Goal: Information Seeking & Learning: Learn about a topic

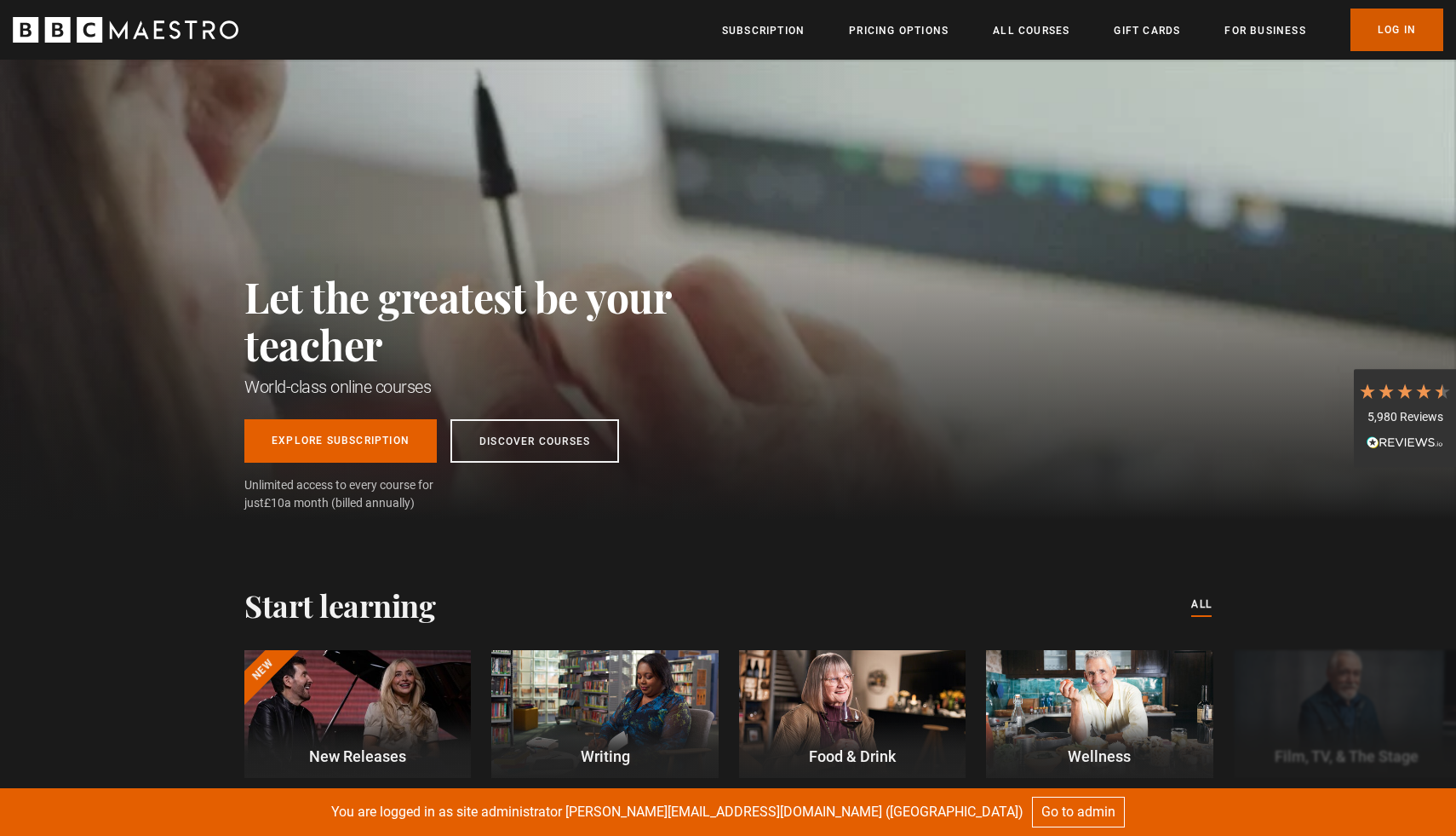
click at [1416, 34] on link "Log In" at bounding box center [1397, 30] width 92 height 43
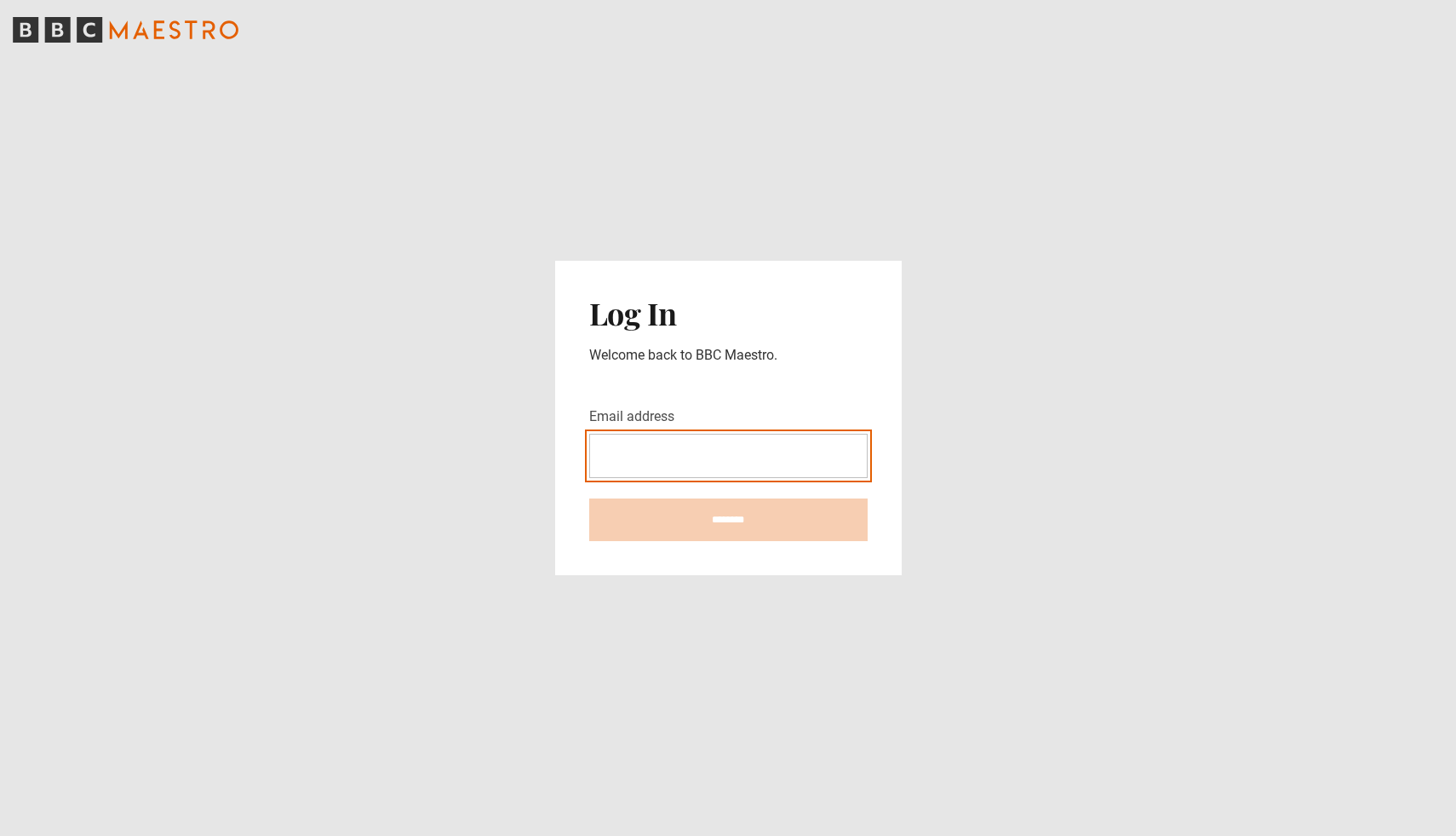
type input "**********"
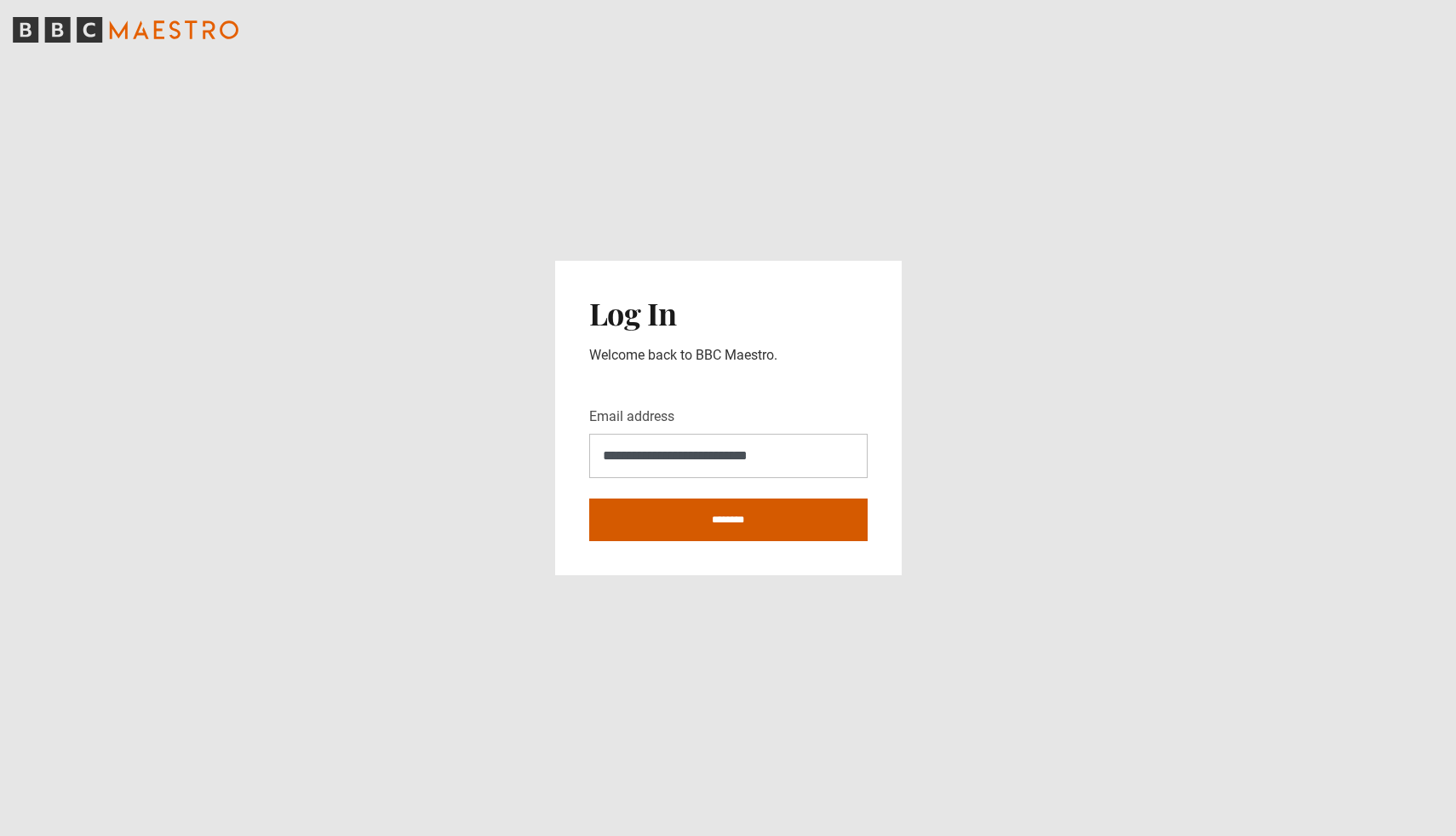
click at [726, 514] on input "********" at bounding box center [729, 520] width 278 height 43
type input "**********"
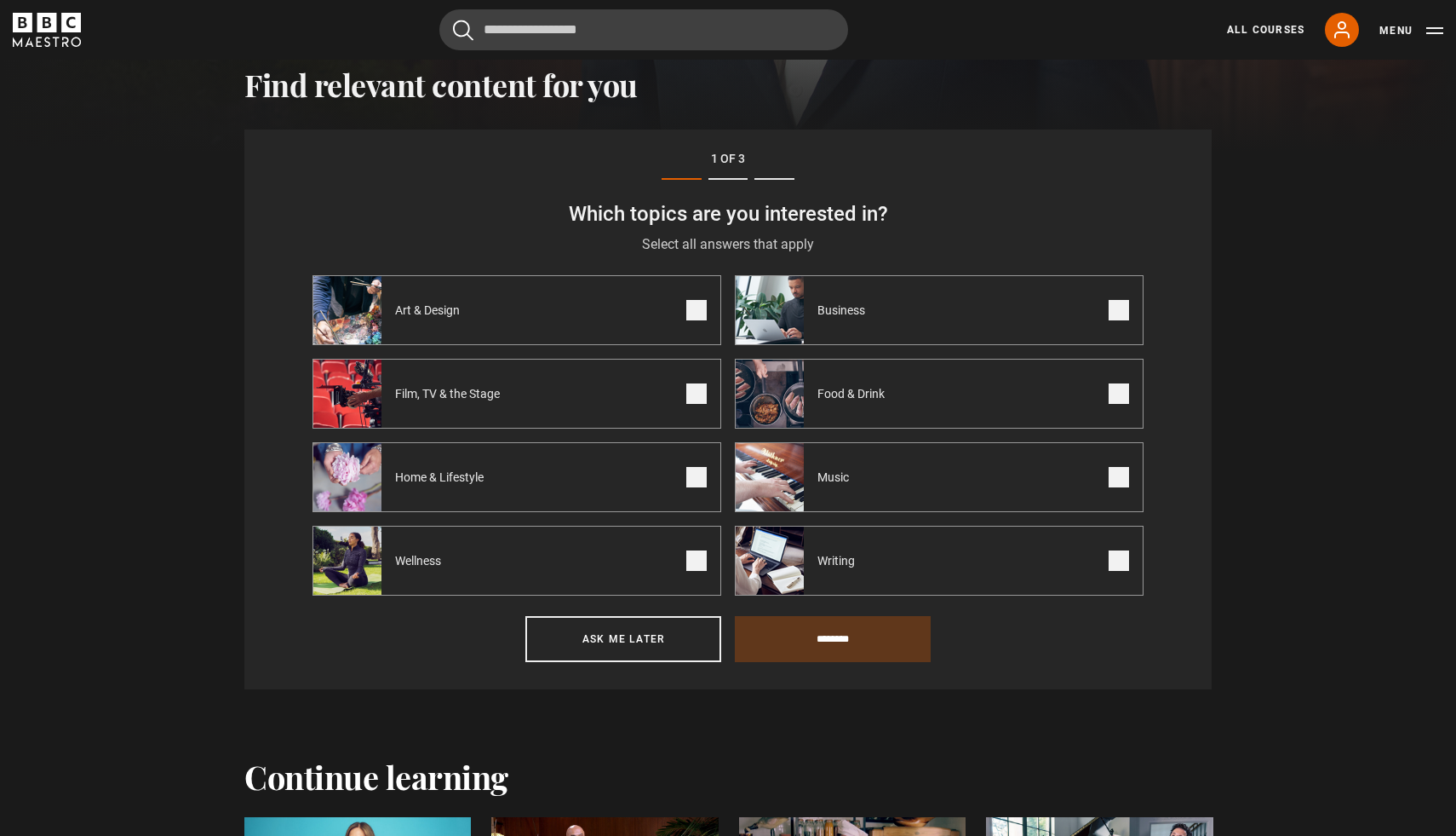
scroll to position [591, 0]
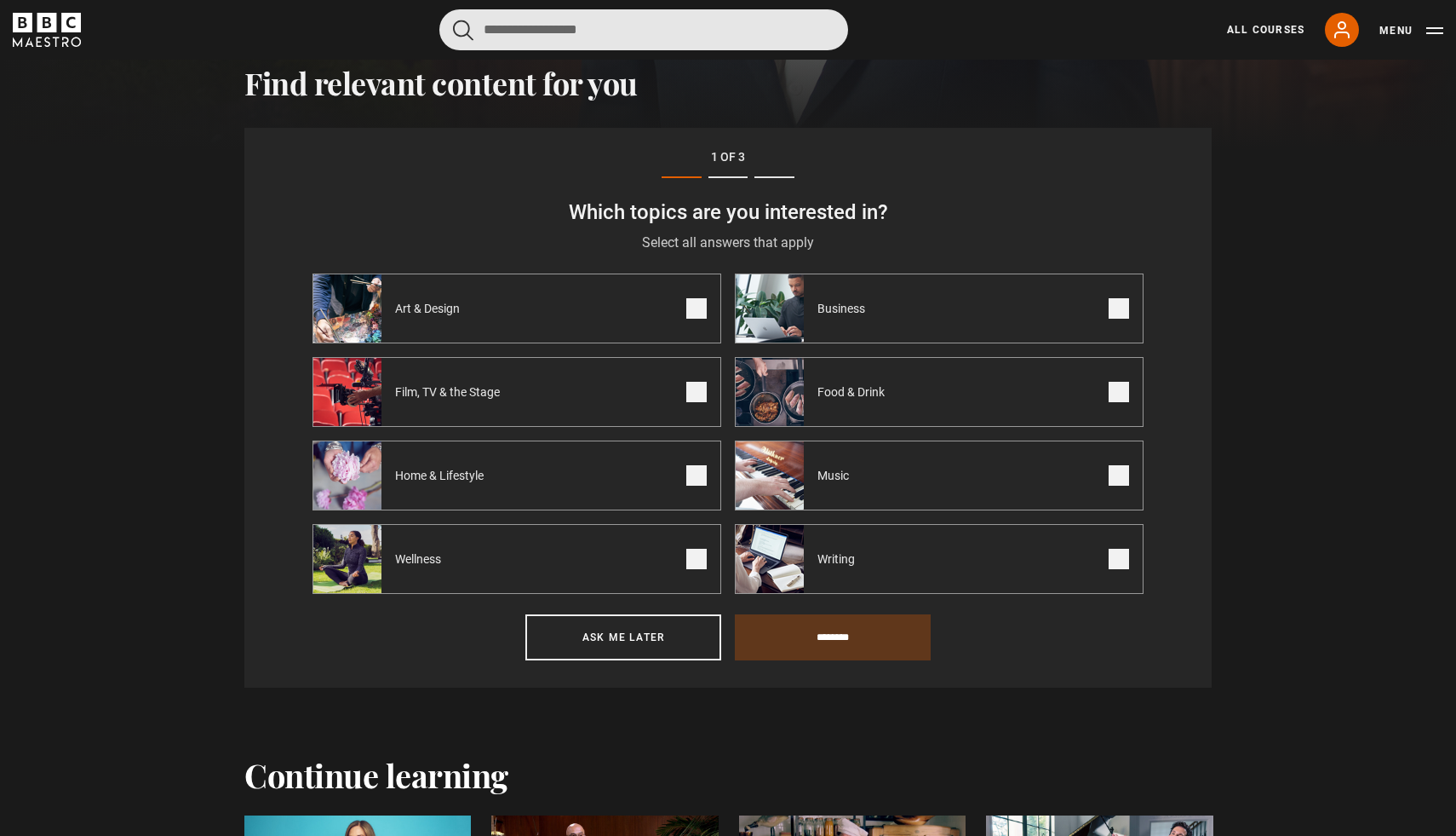
click at [587, 31] on input "Search" at bounding box center [643, 30] width 409 height 41
type input "***"
click at [454, 20] on button "submit" at bounding box center [463, 31] width 20 height 21
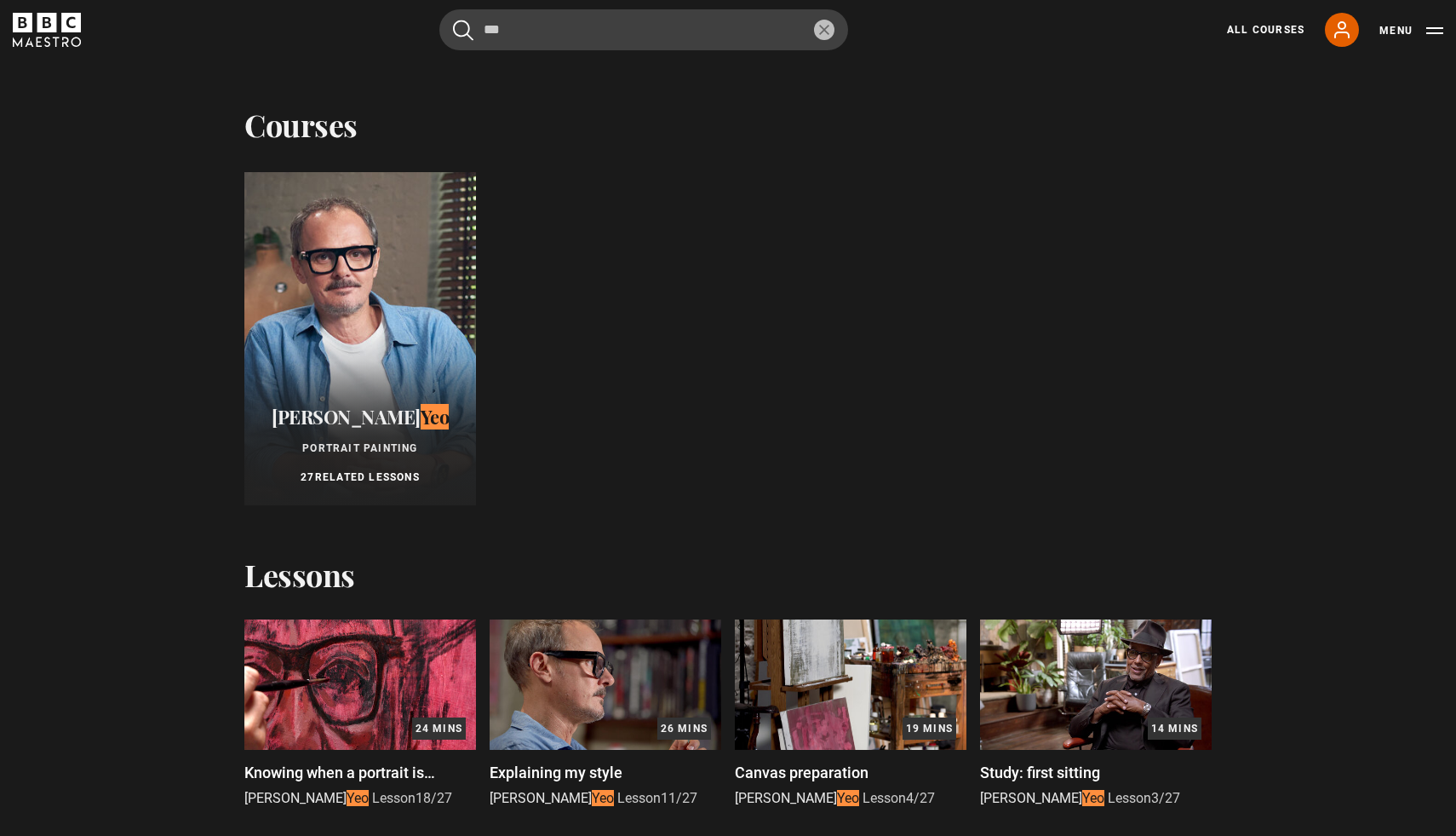
click at [317, 332] on div at bounding box center [360, 338] width 232 height 333
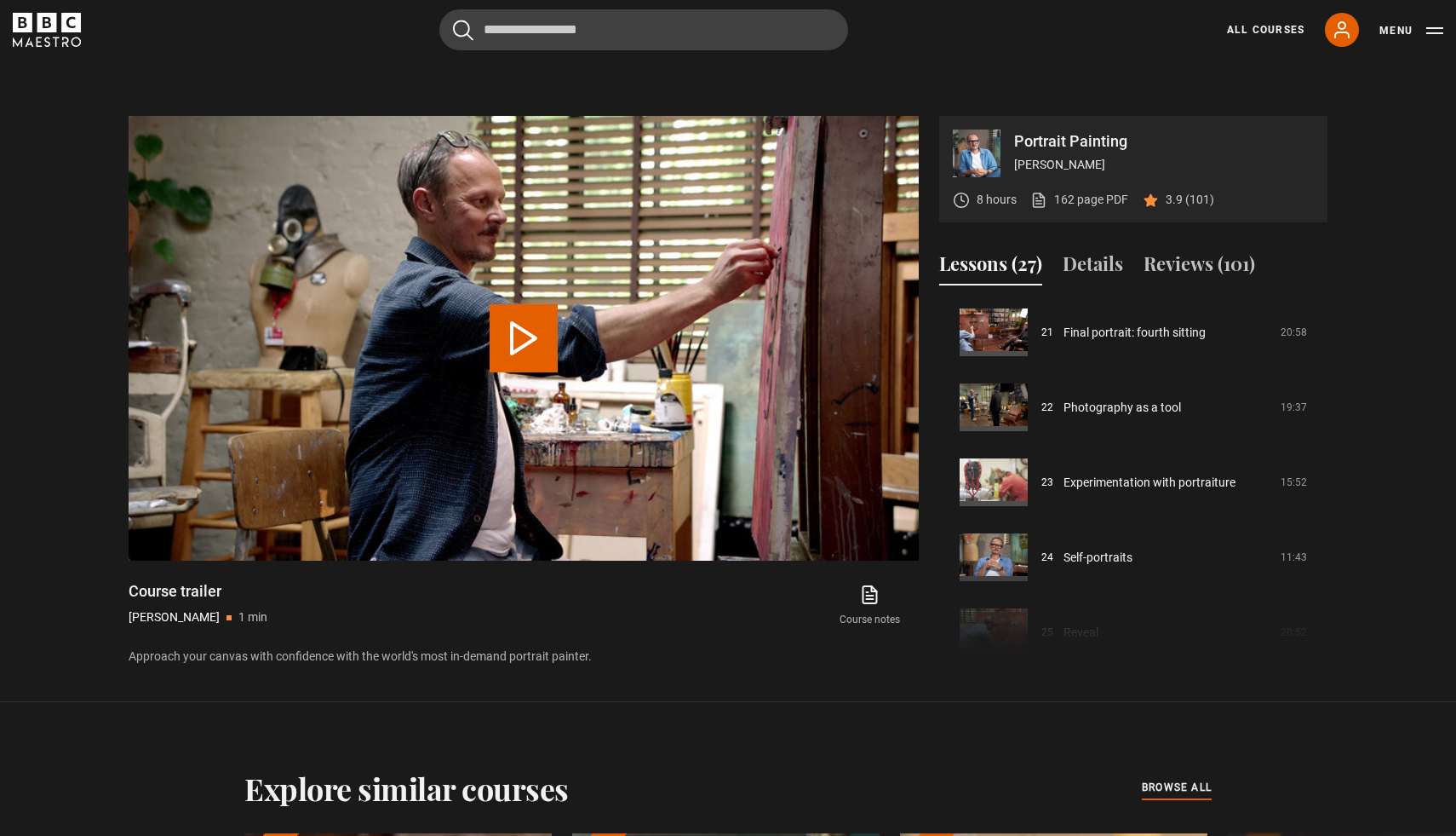
scroll to position [1589, 0]
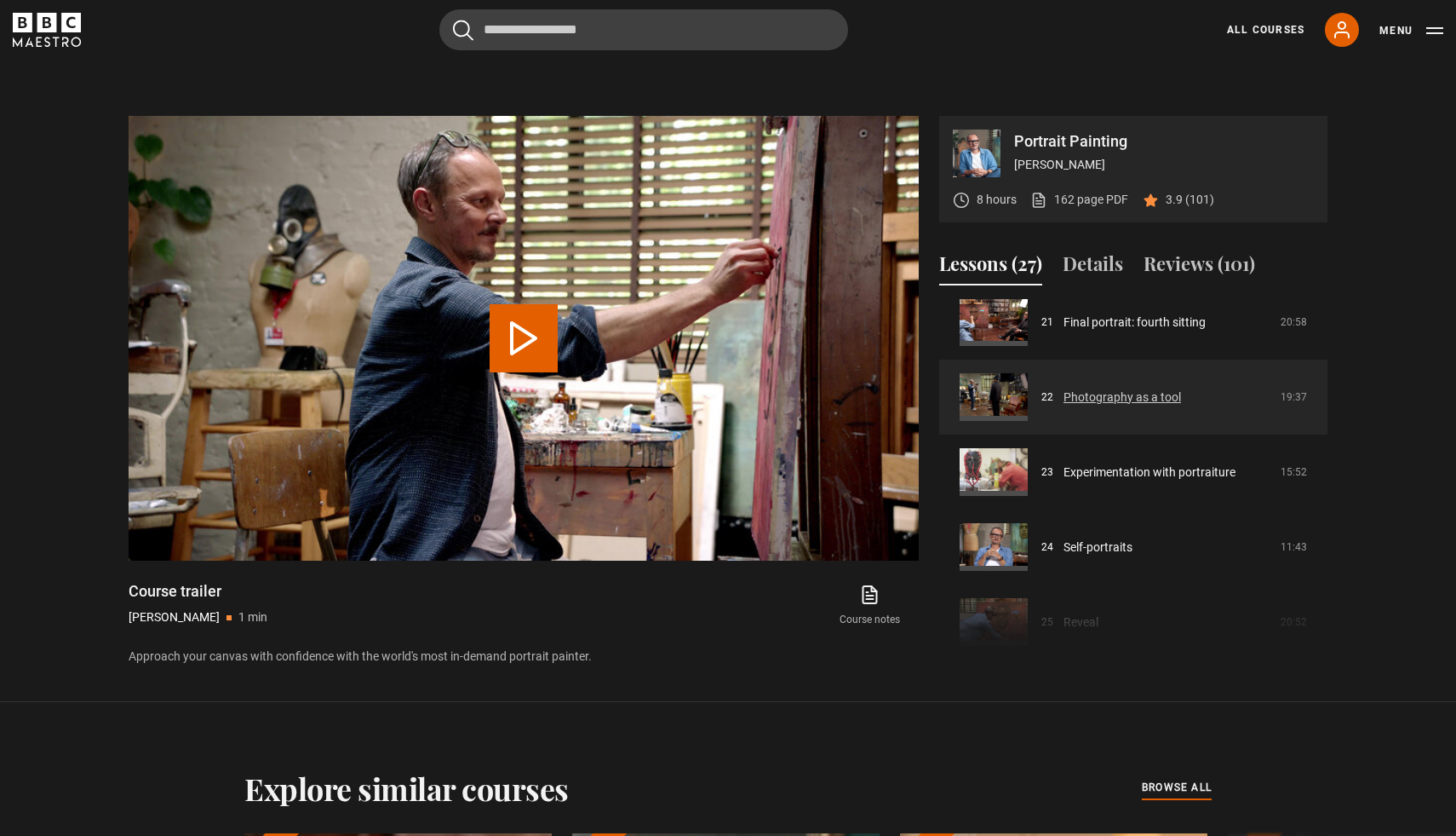
click at [1127, 397] on link "Photography as a tool" at bounding box center [1122, 398] width 117 height 18
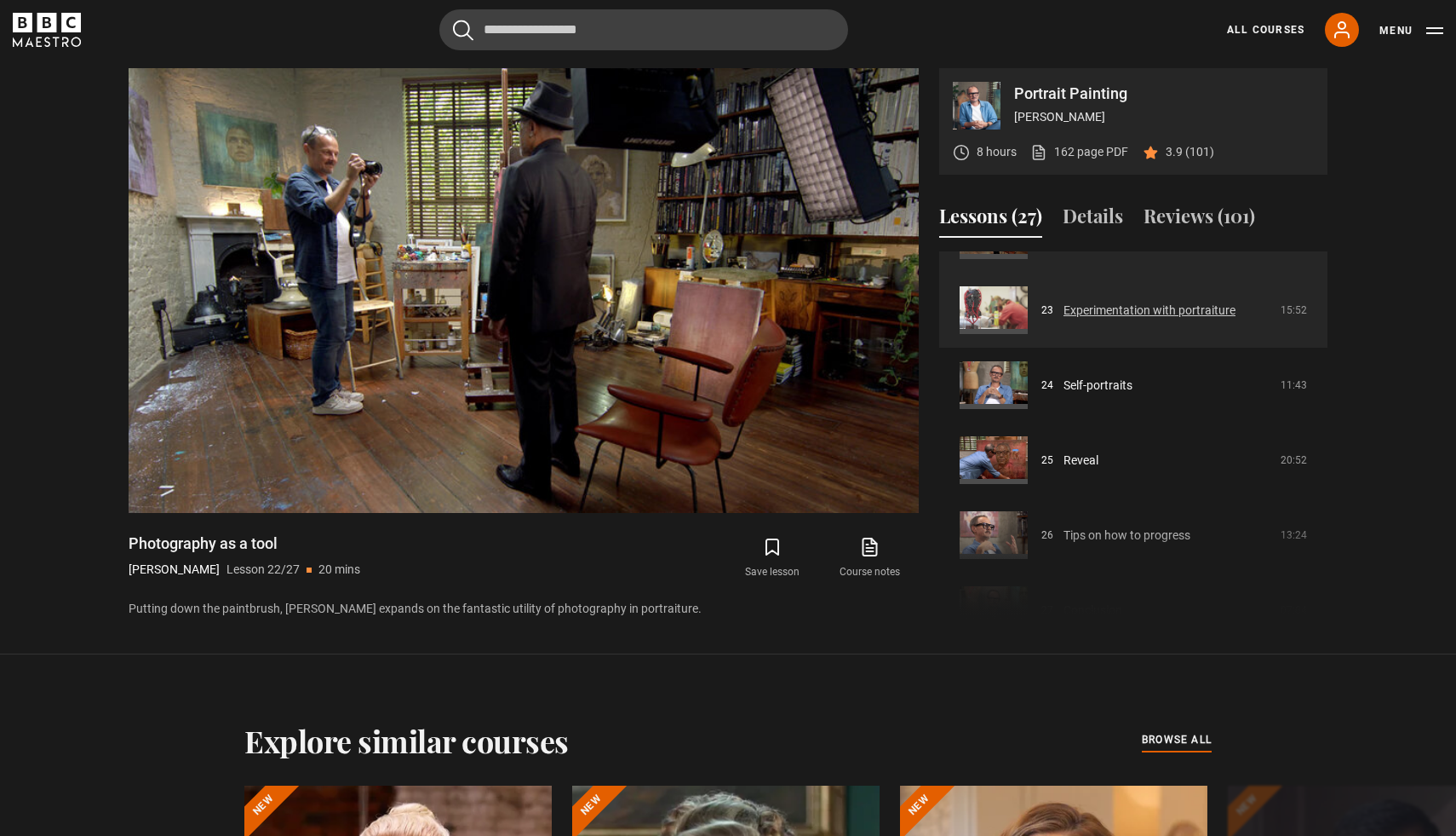
scroll to position [1731, 0]
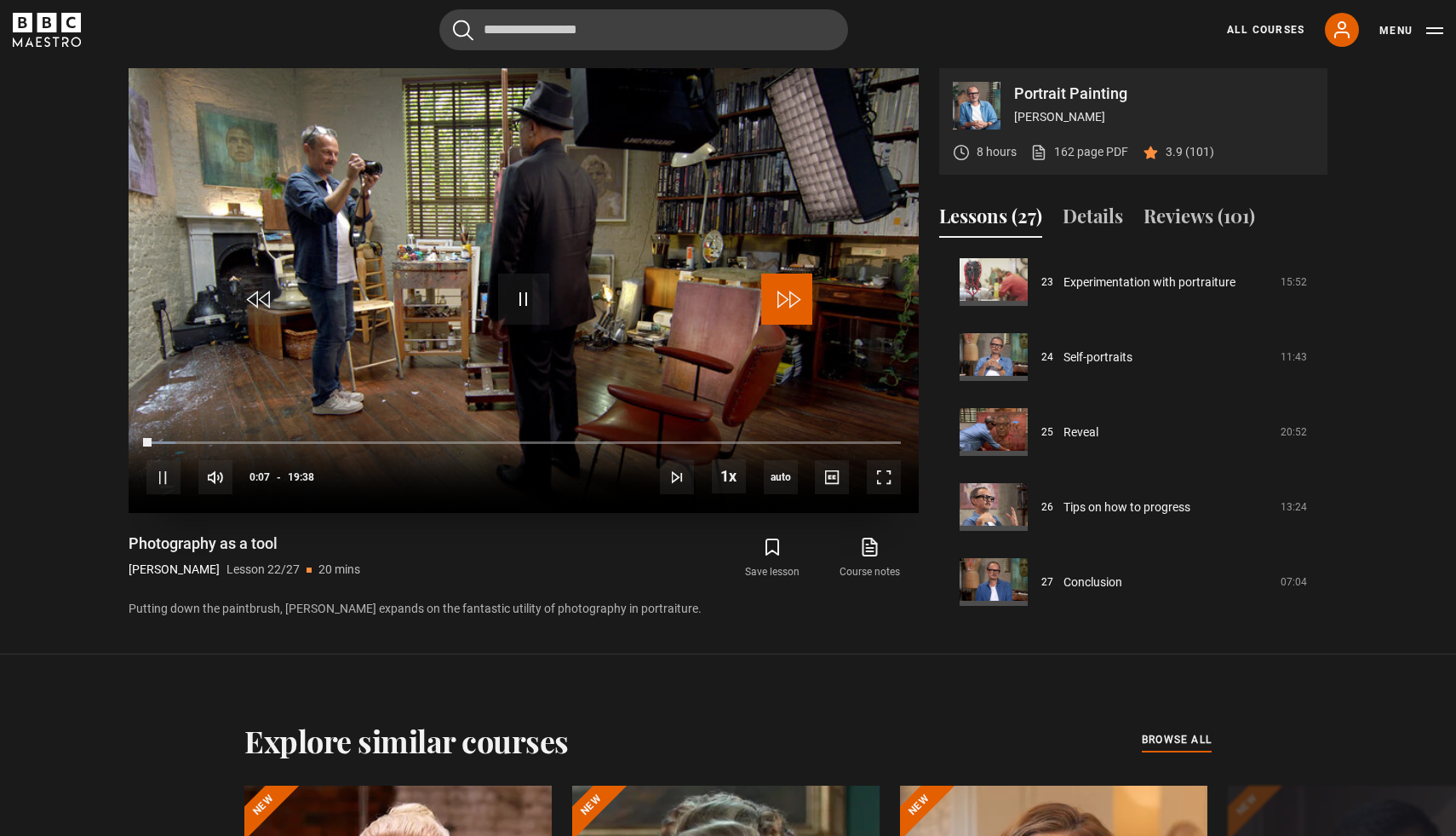
click at [783, 302] on span "Video Player" at bounding box center [787, 299] width 51 height 51
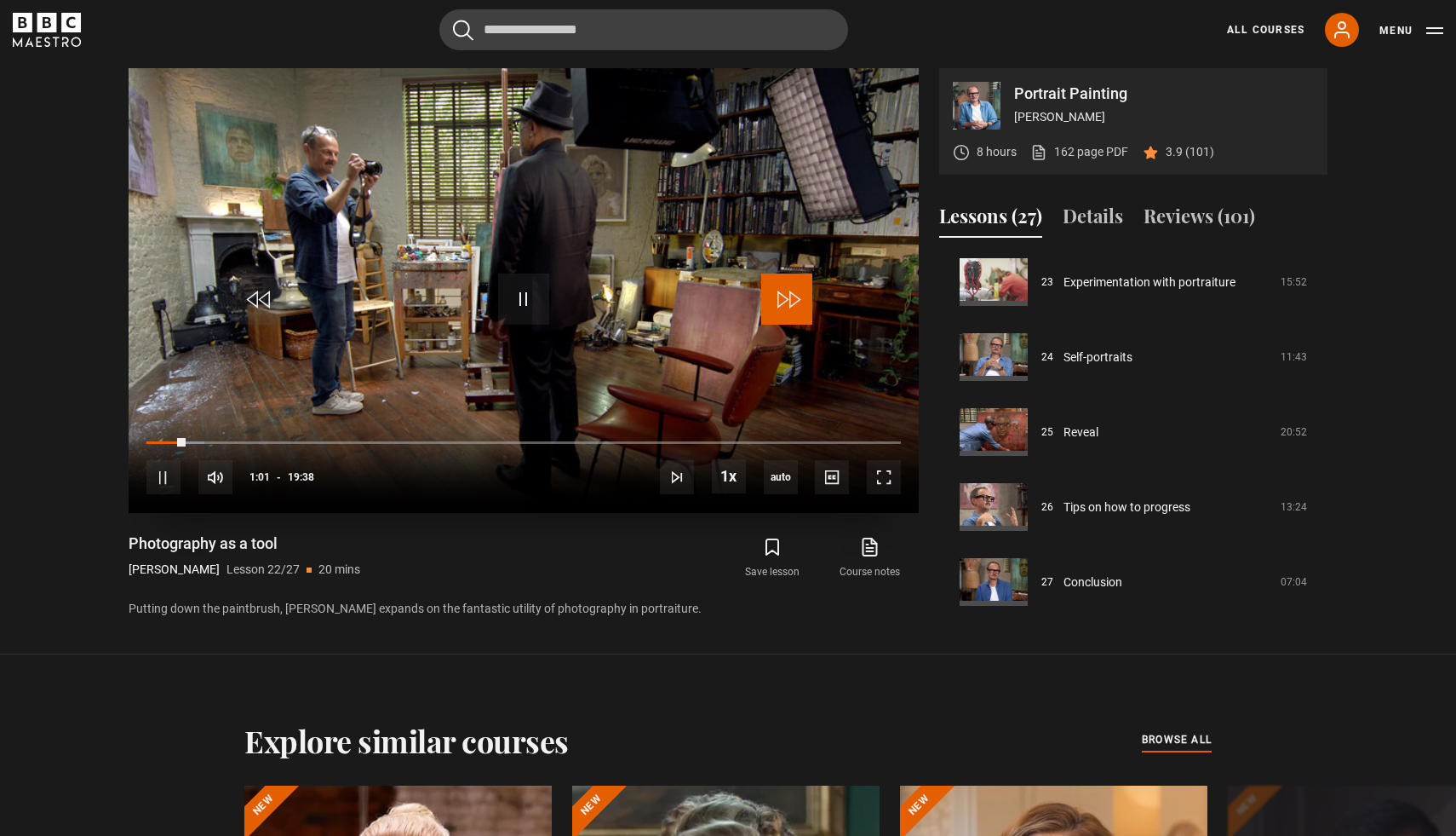
click at [783, 302] on span "Video Player" at bounding box center [787, 299] width 51 height 51
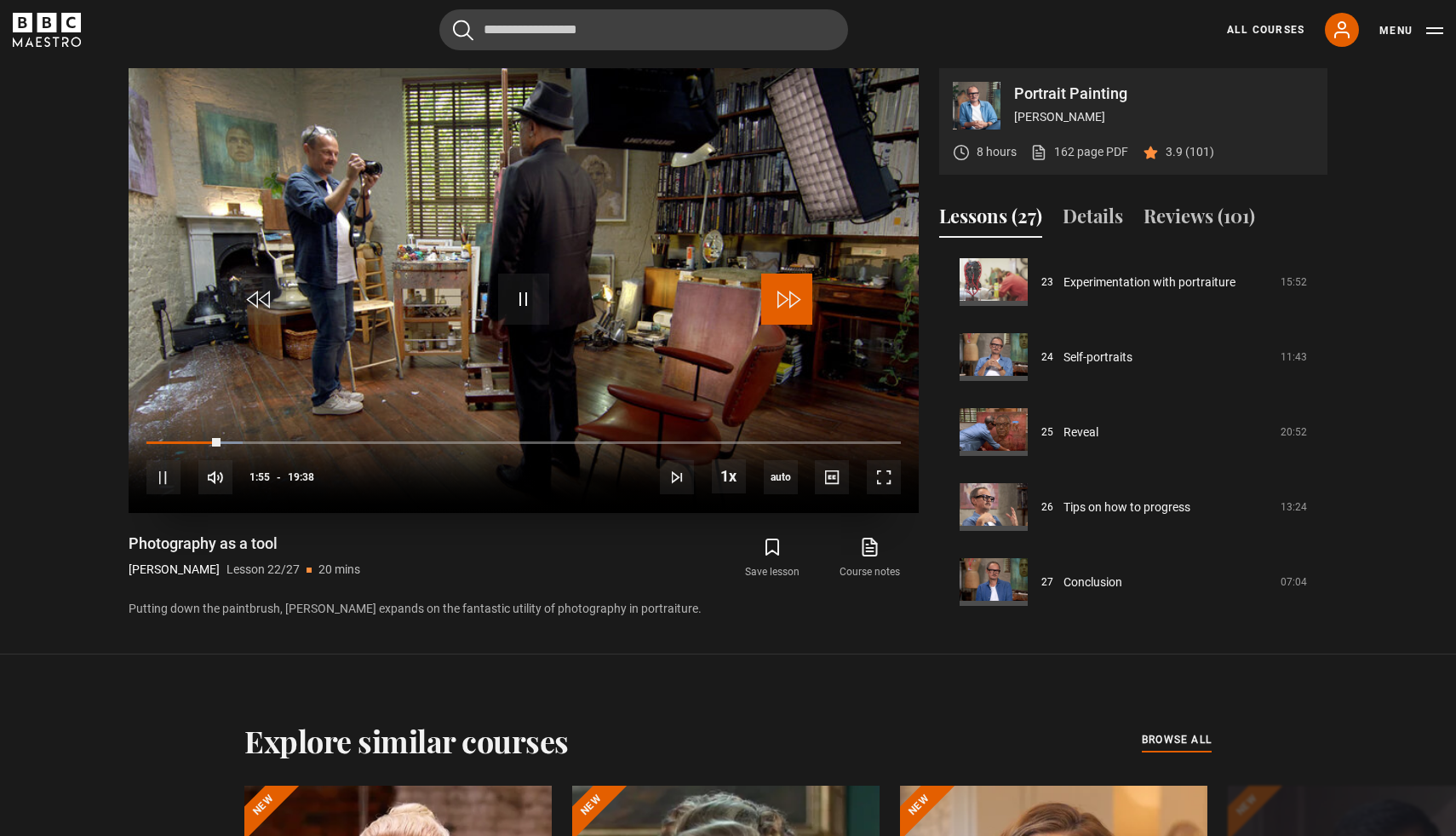
click at [783, 302] on span "Video Player" at bounding box center [787, 299] width 51 height 51
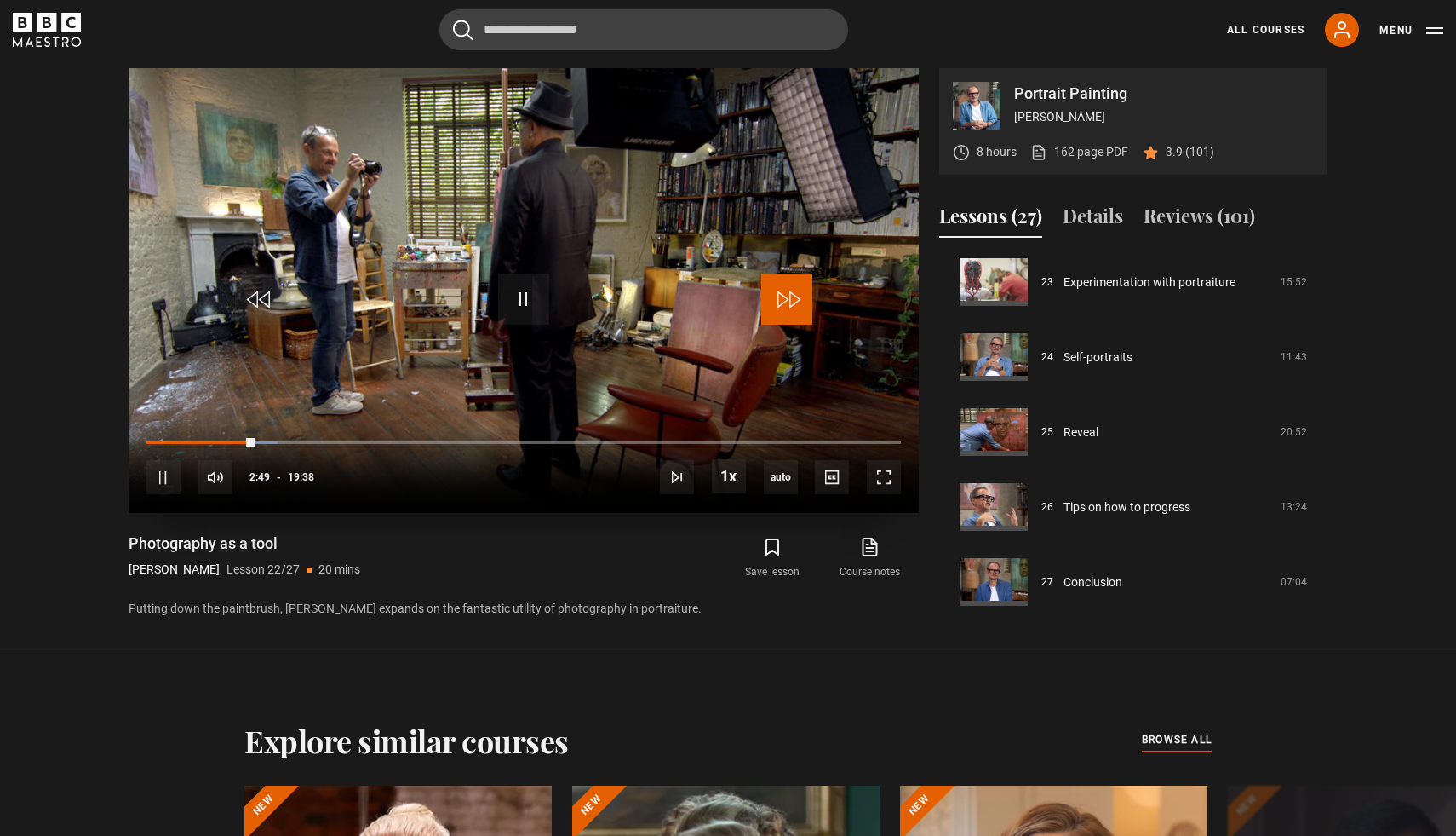
click at [783, 302] on span "Video Player" at bounding box center [787, 299] width 51 height 51
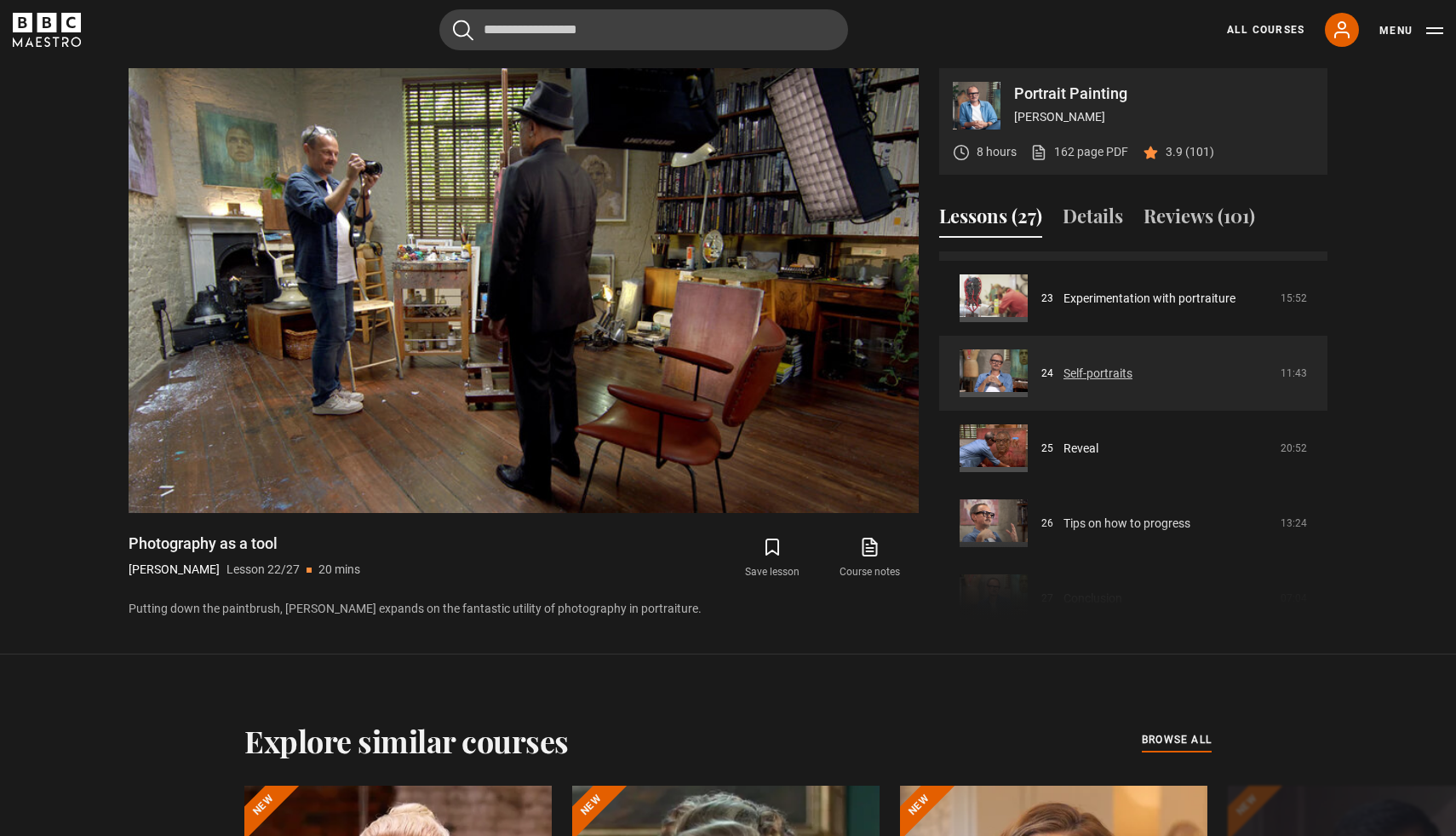
scroll to position [1712, 0]
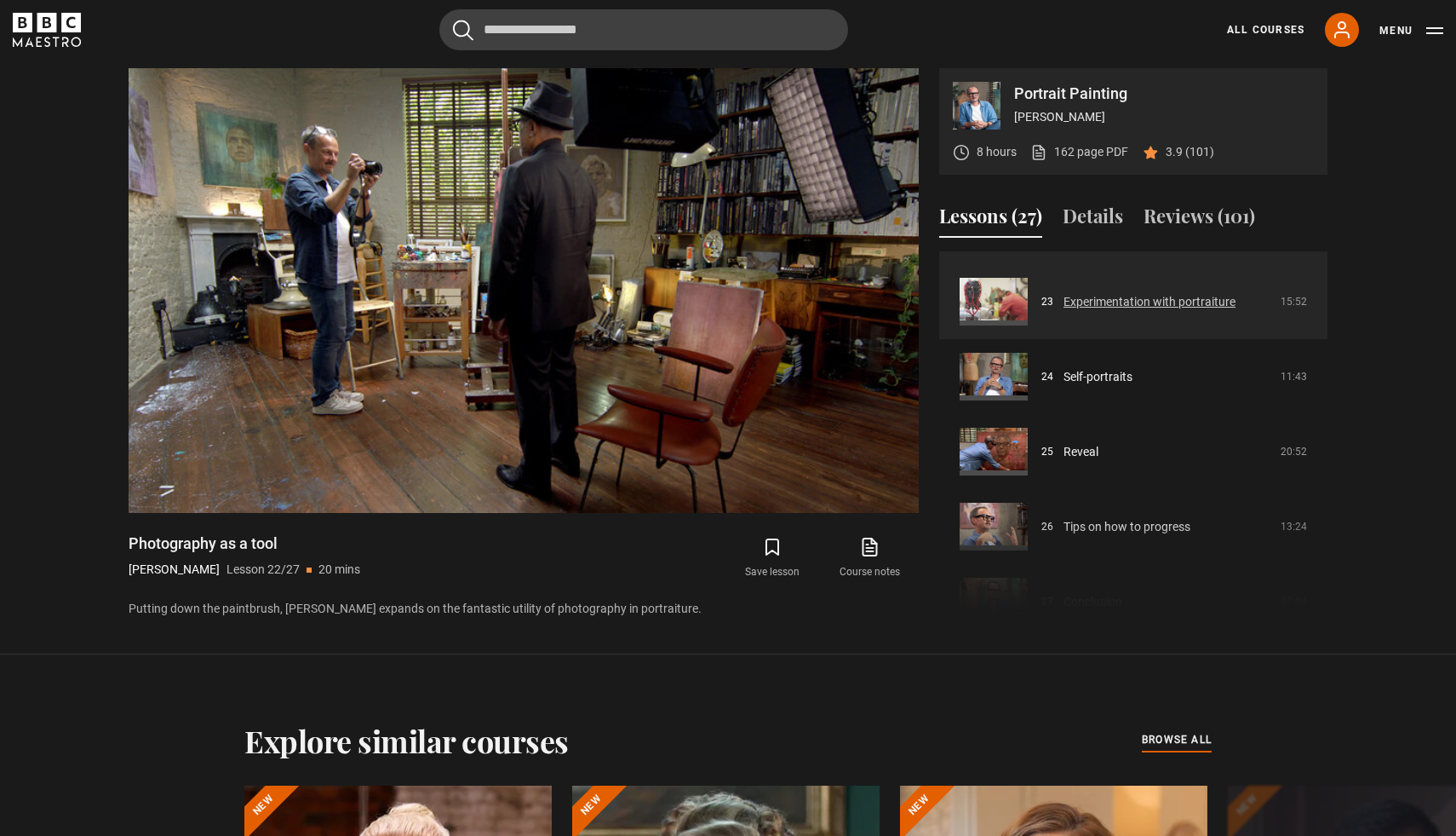
click at [1136, 305] on link "Experimentation with portraiture" at bounding box center [1149, 301] width 172 height 18
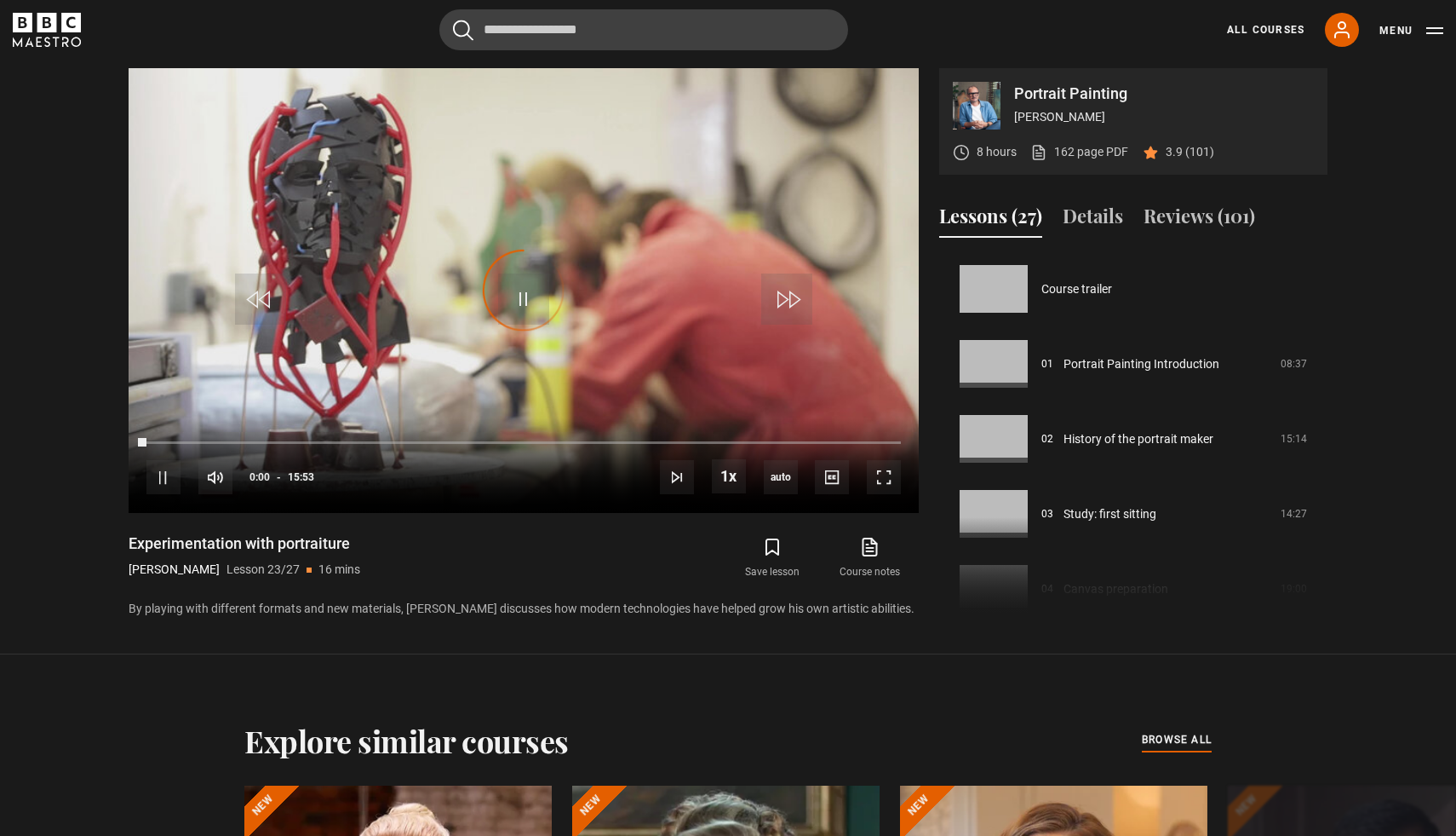
scroll to position [1650, 0]
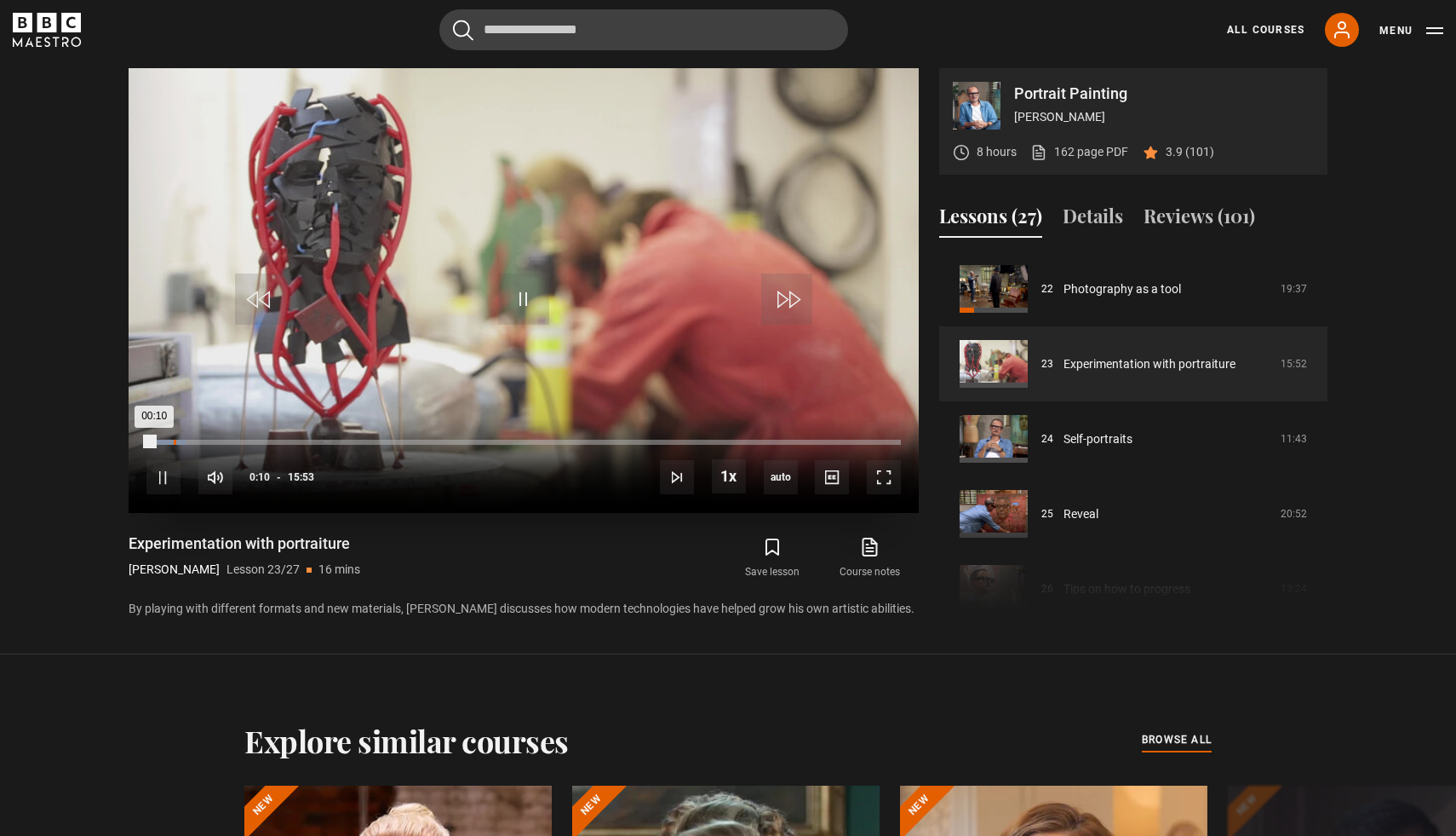
click at [172, 440] on div "Loaded : 5.25% 00:34 00:10" at bounding box center [524, 441] width 755 height 5
click at [189, 442] on div "Loaded : 6.82% 00:54 00:35" at bounding box center [524, 441] width 755 height 5
click at [209, 441] on div "Loaded : 7.87% 01:19 01:19" at bounding box center [524, 441] width 755 height 5
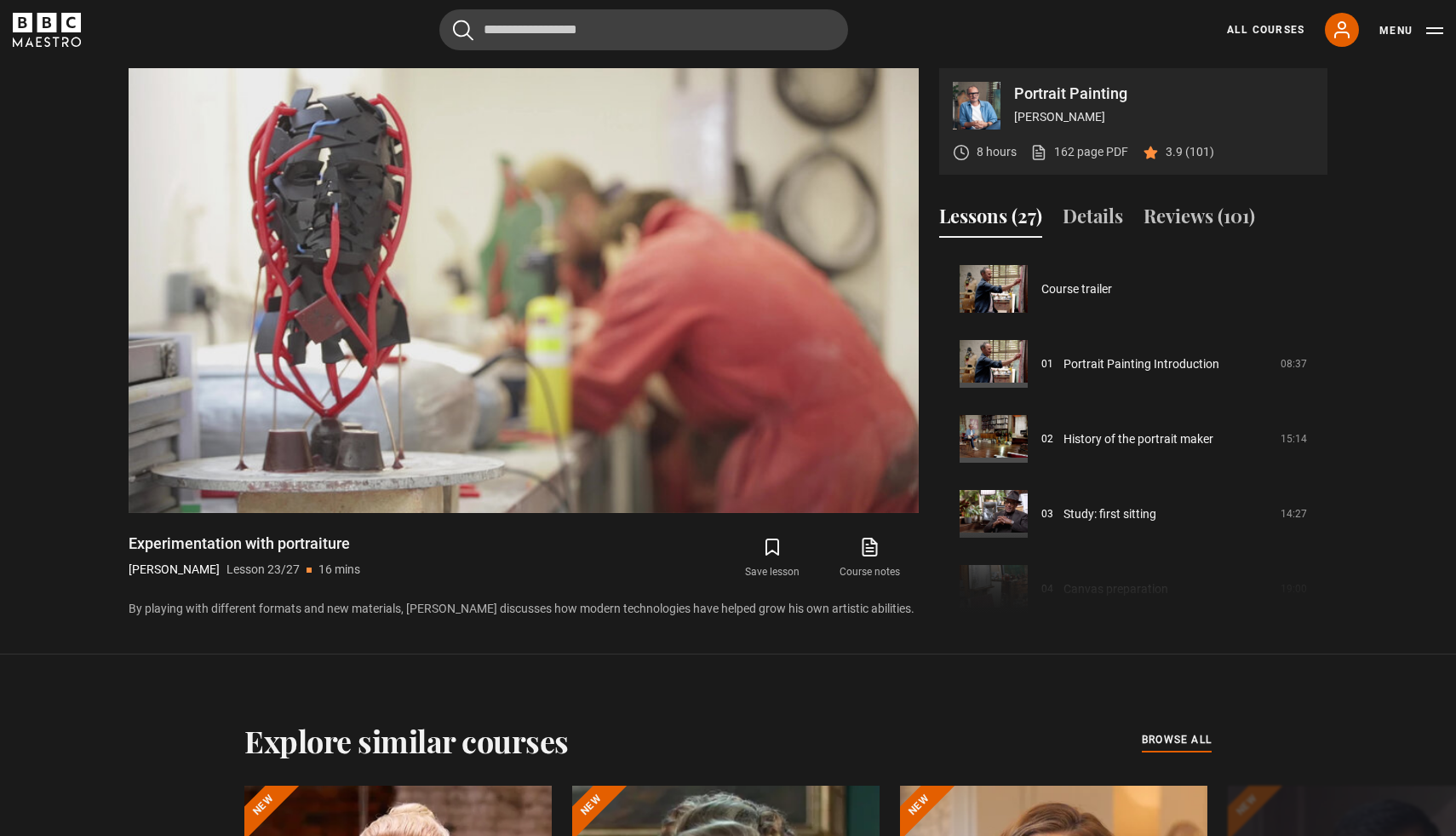
scroll to position [846, 0]
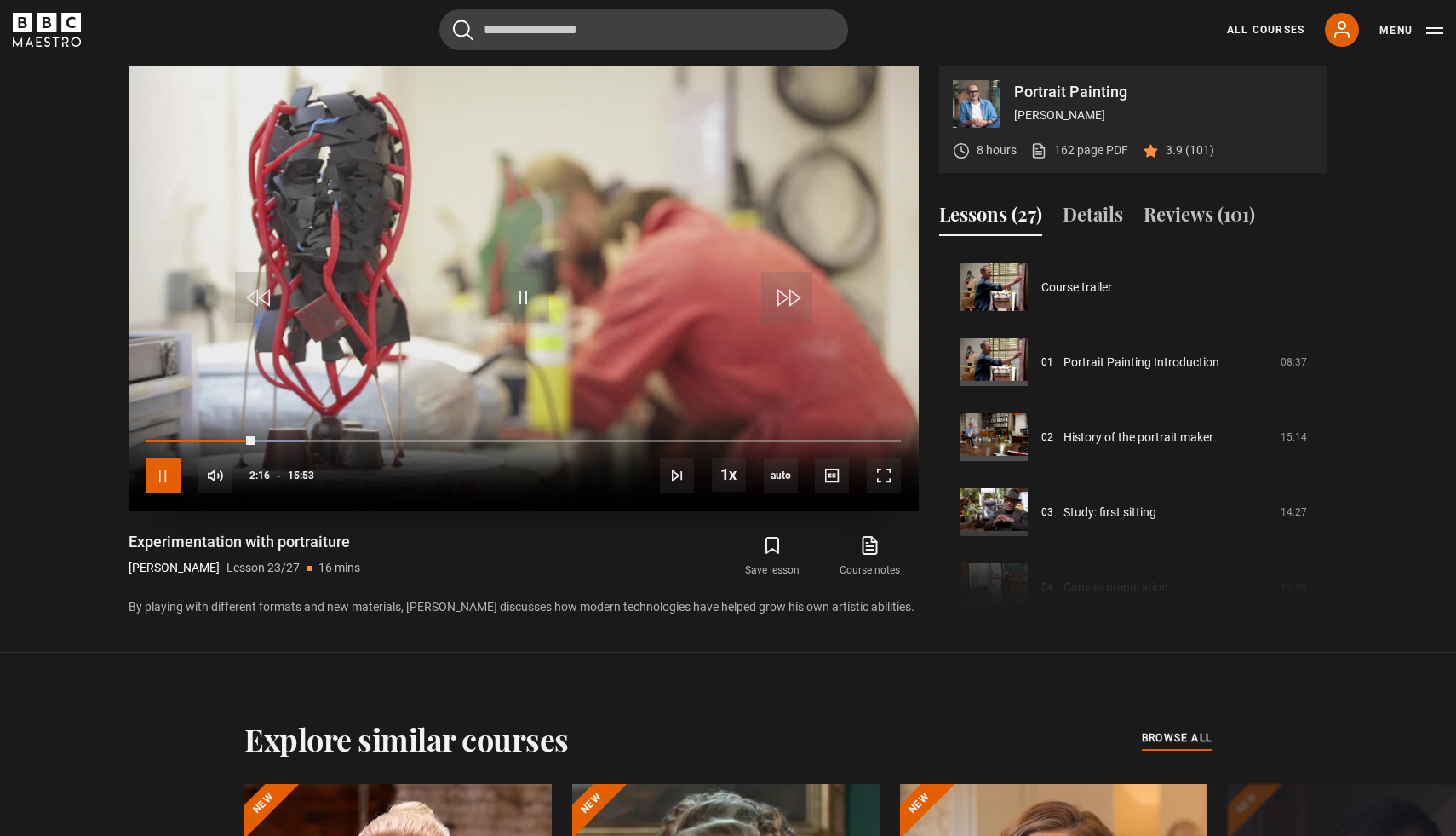
click at [166, 479] on span "Video Player" at bounding box center [164, 476] width 34 height 34
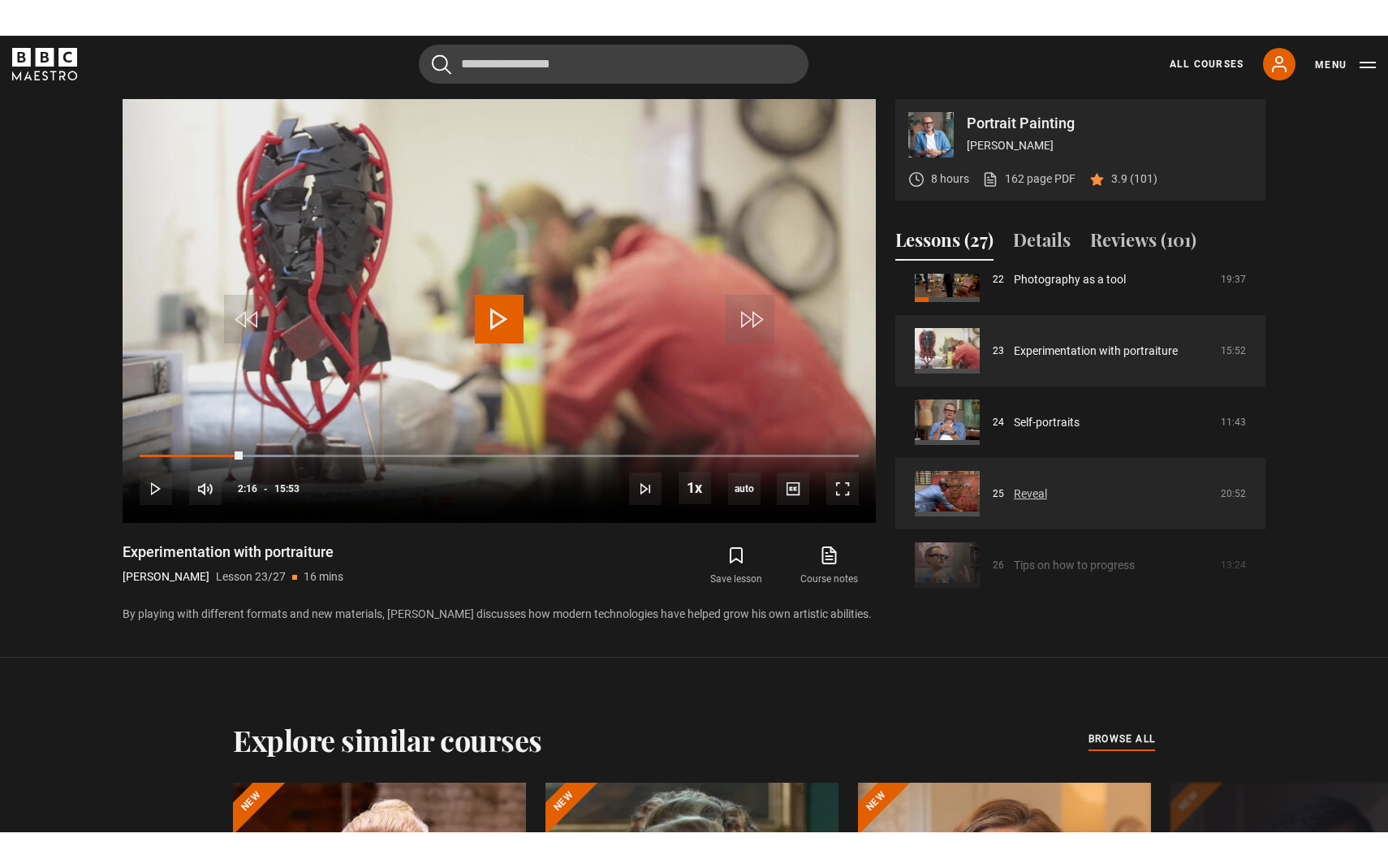
scroll to position [1588, 0]
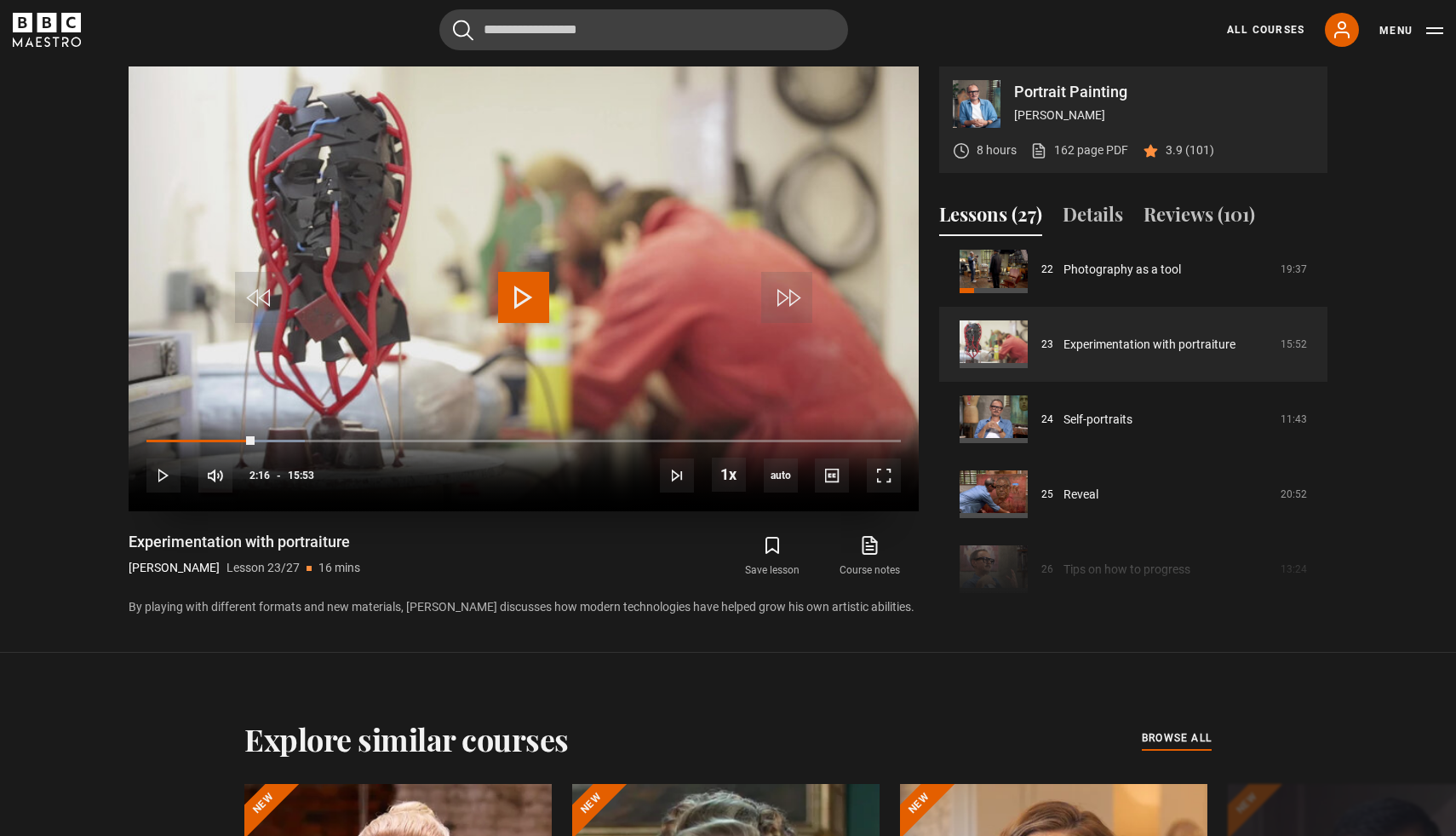
click at [526, 298] on span "Video Player" at bounding box center [524, 297] width 51 height 51
click at [525, 288] on span "Video Player" at bounding box center [524, 297] width 51 height 51
click at [526, 294] on span "Video Player" at bounding box center [524, 297] width 51 height 51
click at [229, 438] on div "10s Skip Back 10 seconds Play 10s Skip Forward 10 seconds Loaded : 25.71% 02:24…" at bounding box center [523, 463] width 790 height 94
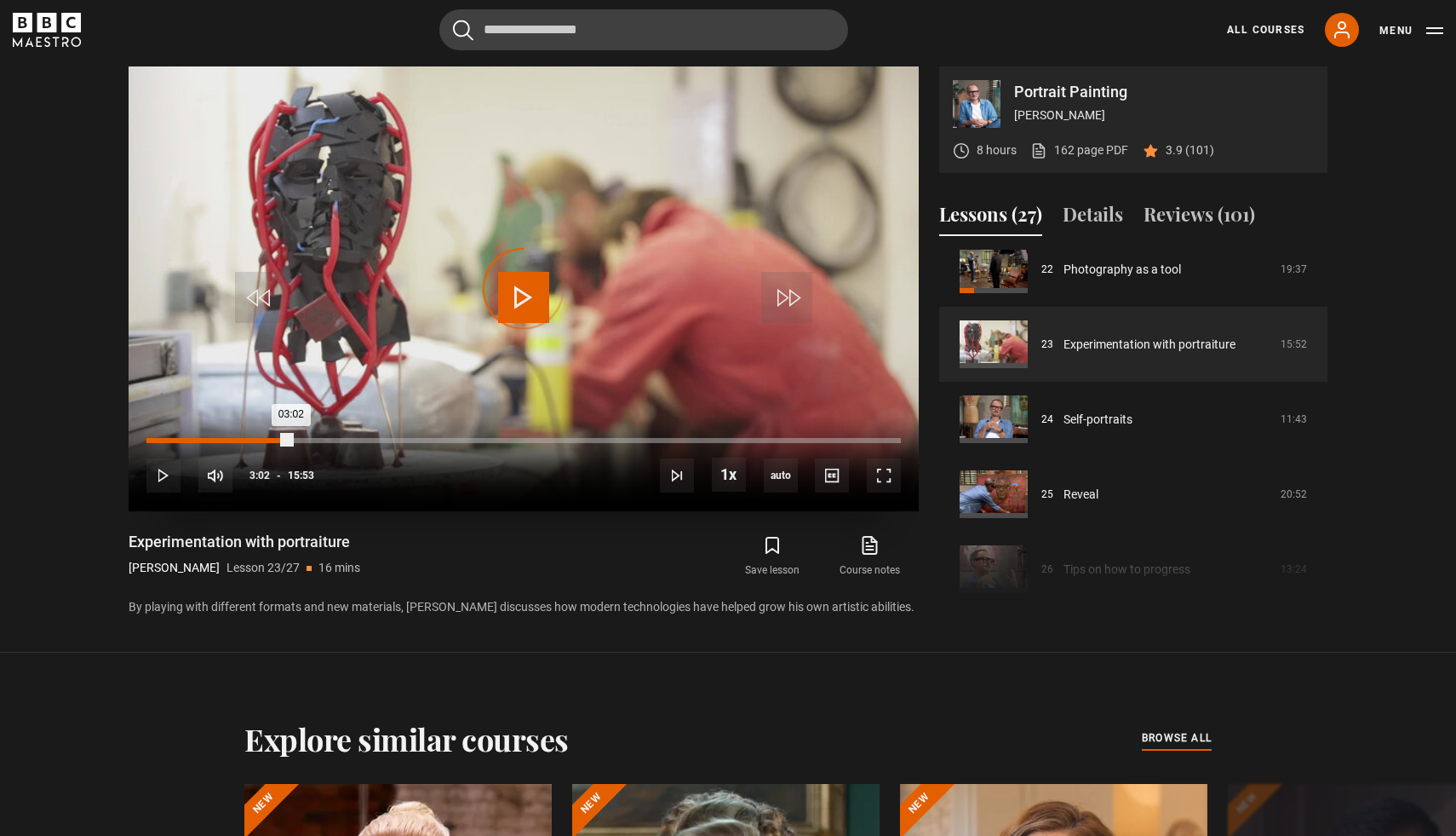
click at [233, 440] on div "01:48" at bounding box center [233, 439] width 3 height 5
click at [517, 295] on span "Video Player" at bounding box center [524, 297] width 51 height 51
click at [885, 478] on span "Video Player" at bounding box center [884, 476] width 34 height 34
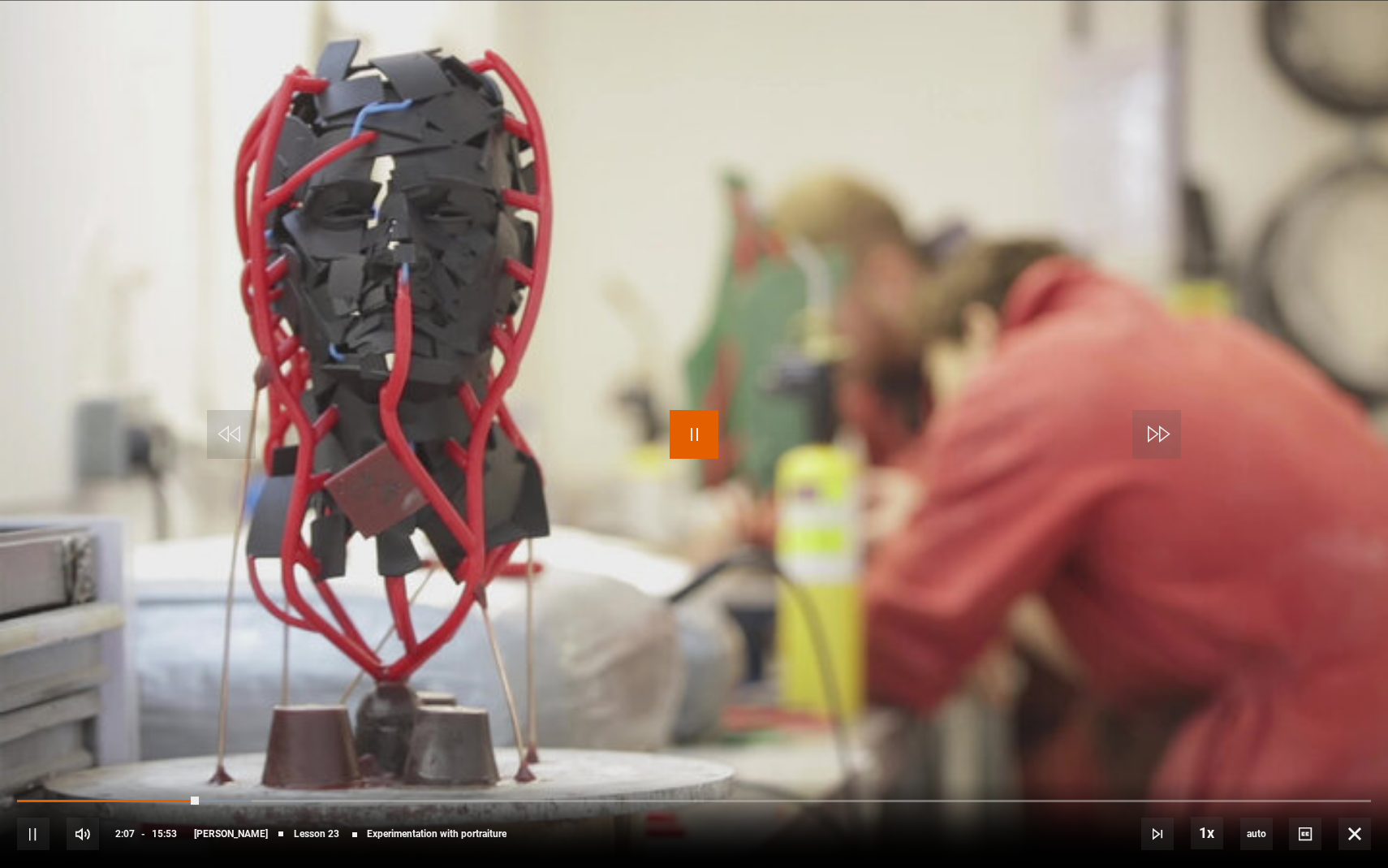
click at [697, 433] on span "Video Player" at bounding box center [694, 434] width 49 height 49
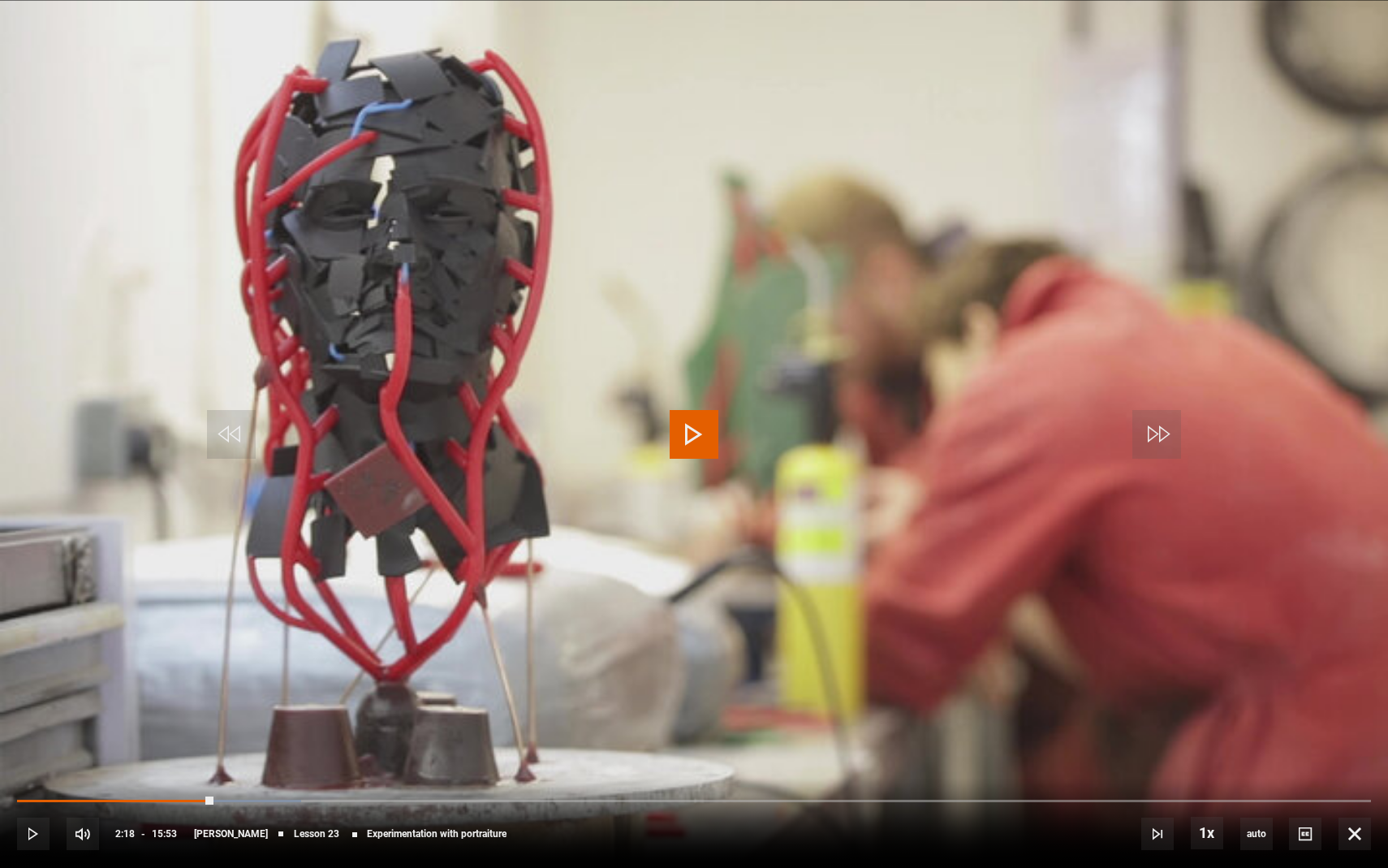
click at [697, 433] on span "Video Player" at bounding box center [694, 434] width 49 height 49
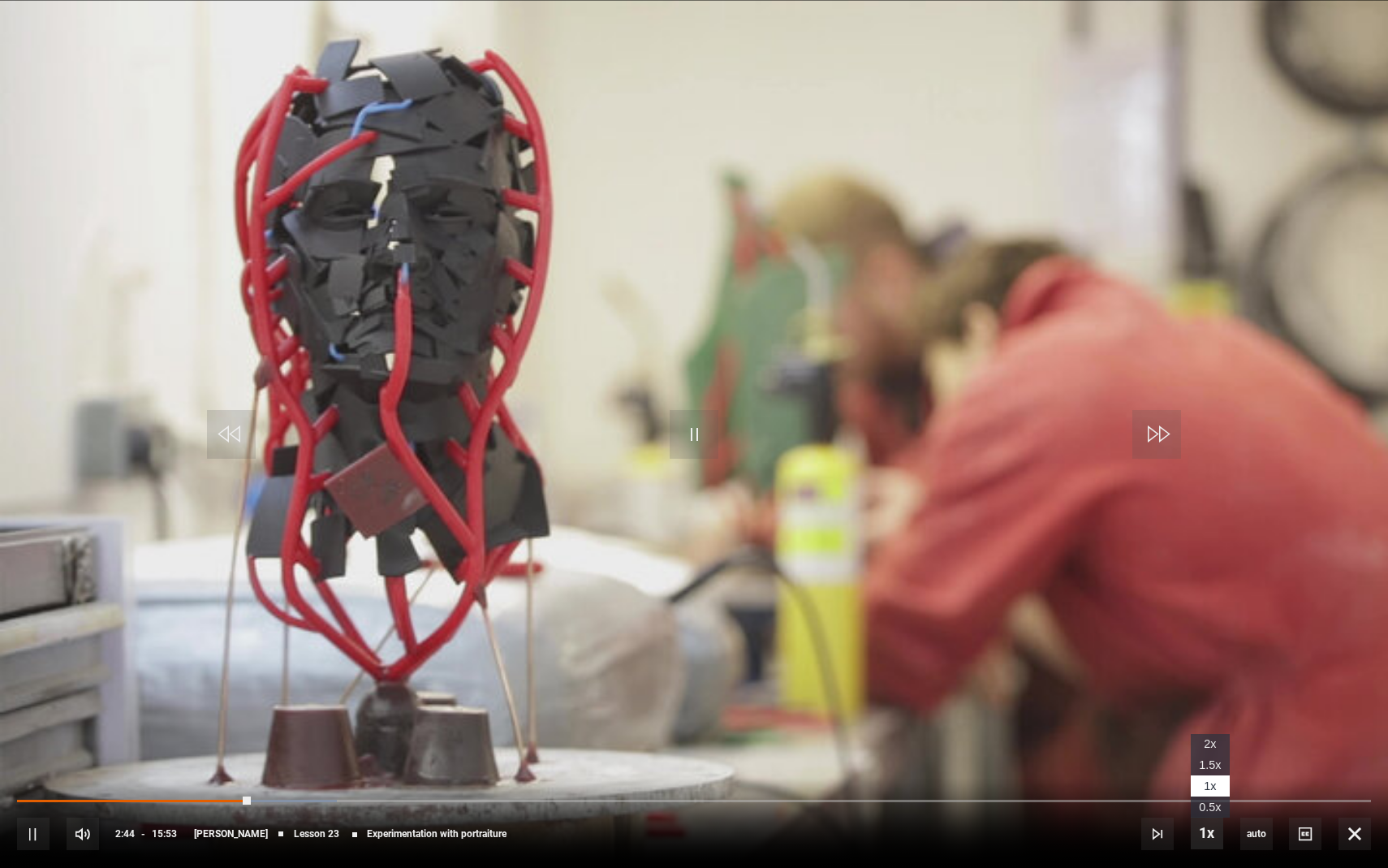
click at [1205, 795] on span "Video Player" at bounding box center [1207, 833] width 33 height 33
click at [1207, 745] on span "2x" at bounding box center [1210, 744] width 12 height 13
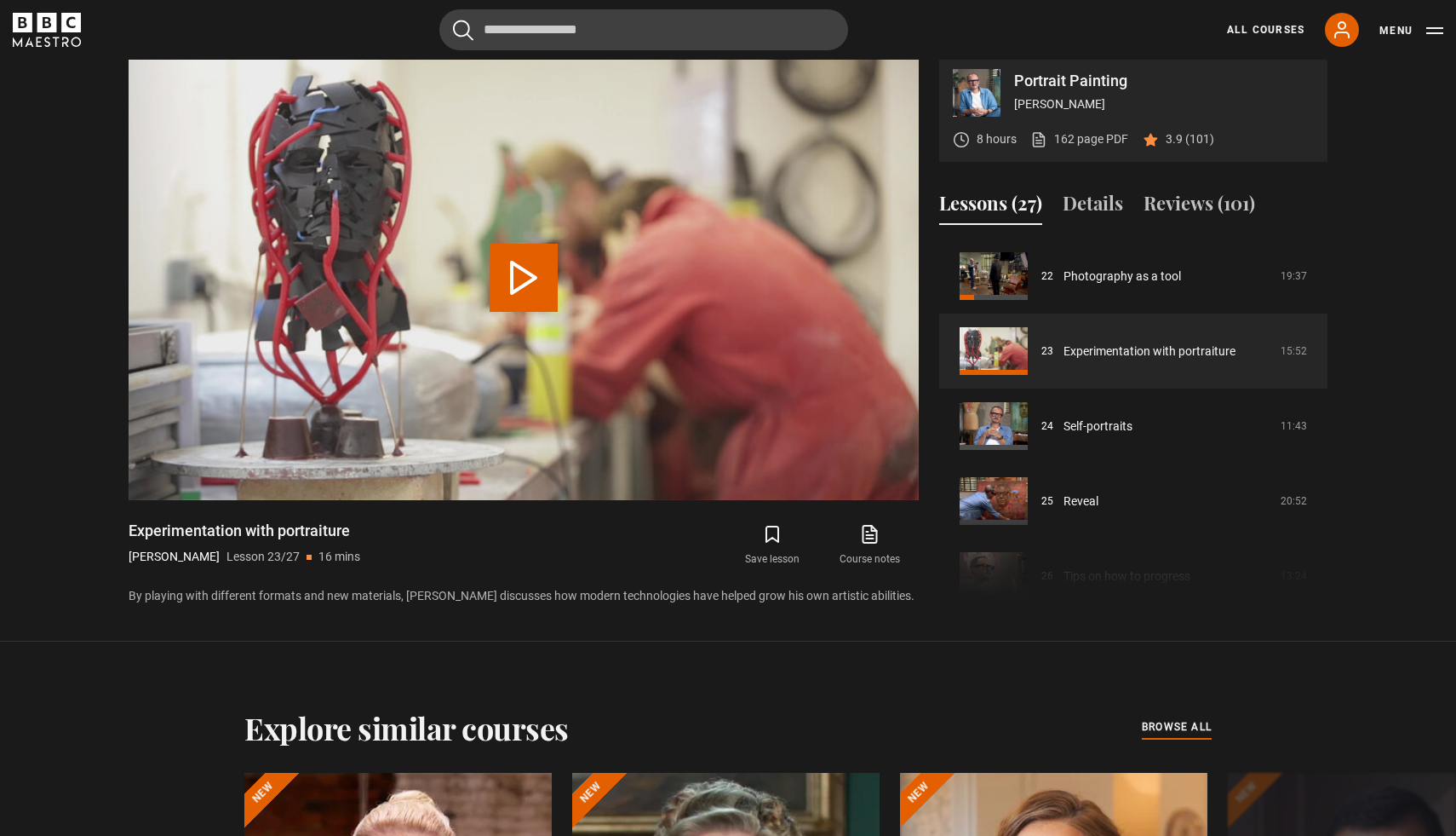
scroll to position [842, 0]
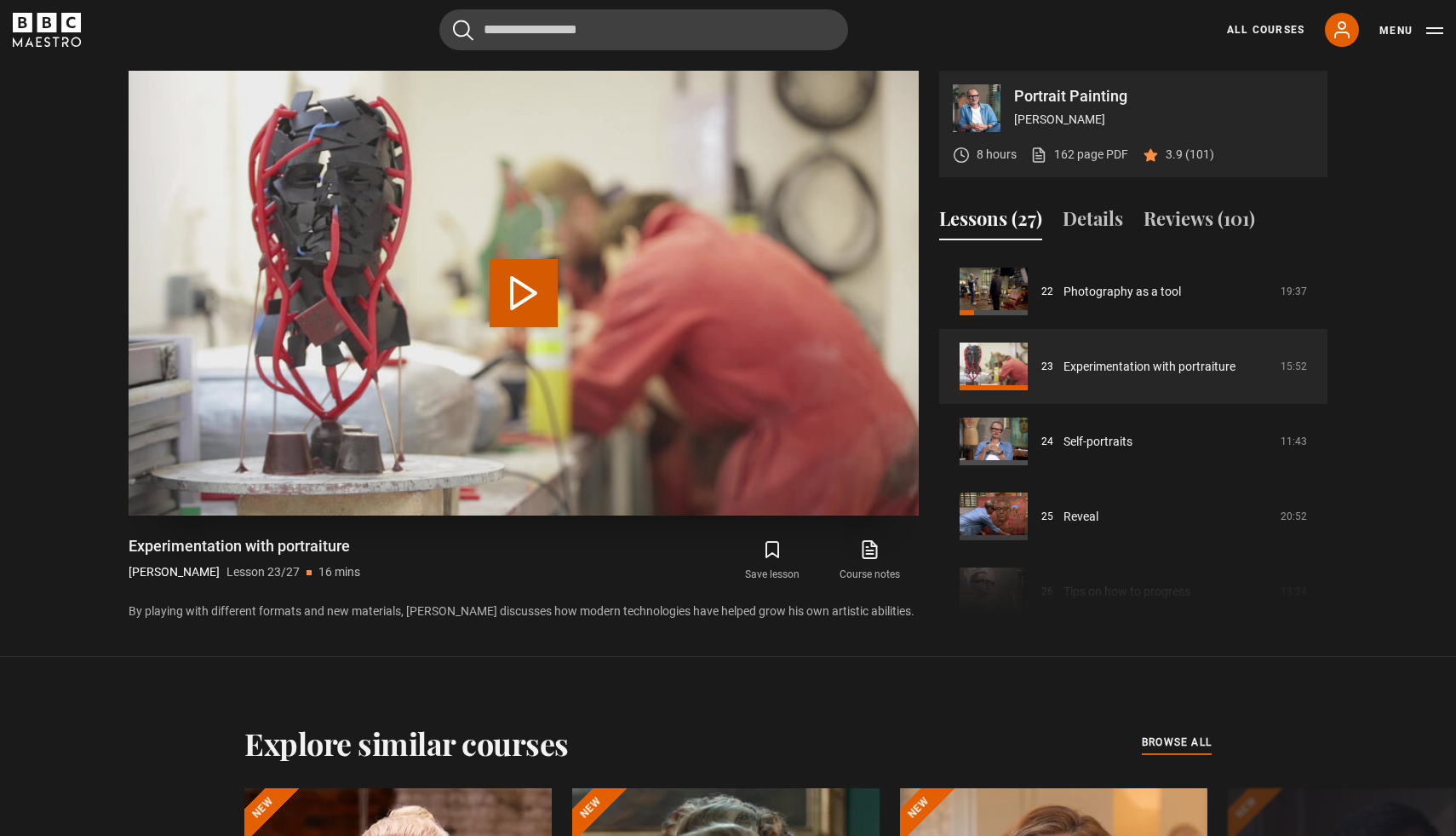
click at [536, 298] on button "Play Lesson Experimentation with portraiture" at bounding box center [524, 294] width 69 height 69
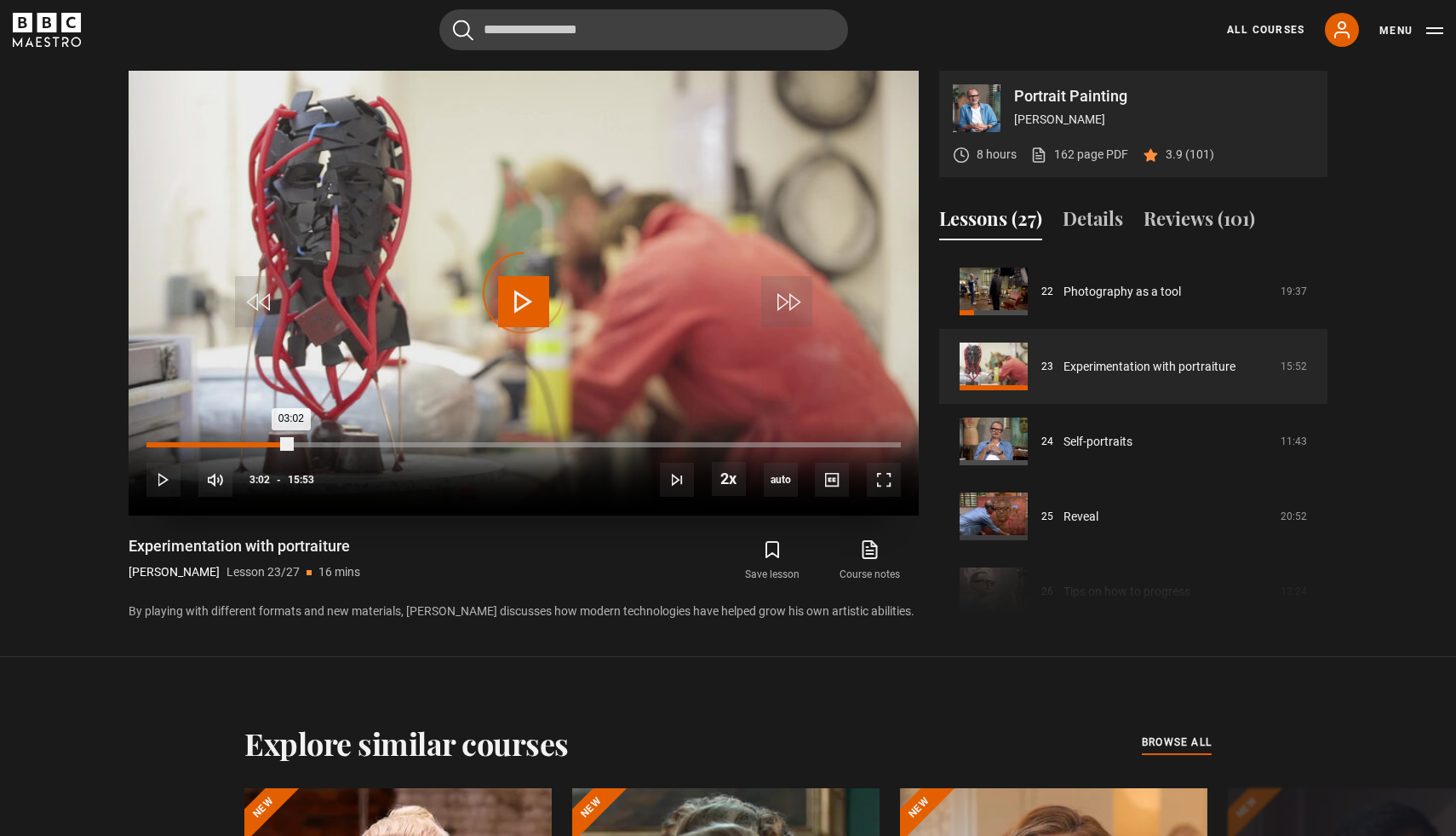
click at [291, 445] on div "Loaded : 0.00% 03:02 03:02" at bounding box center [524, 444] width 755 height 5
drag, startPoint x: 293, startPoint y: 446, endPoint x: 250, endPoint y: 444, distance: 43.0
click at [250, 444] on div "02:11" at bounding box center [198, 444] width 104 height 5
click at [782, 294] on span "Video Player" at bounding box center [787, 302] width 51 height 51
click at [782, 295] on span "Video Player" at bounding box center [787, 302] width 51 height 51
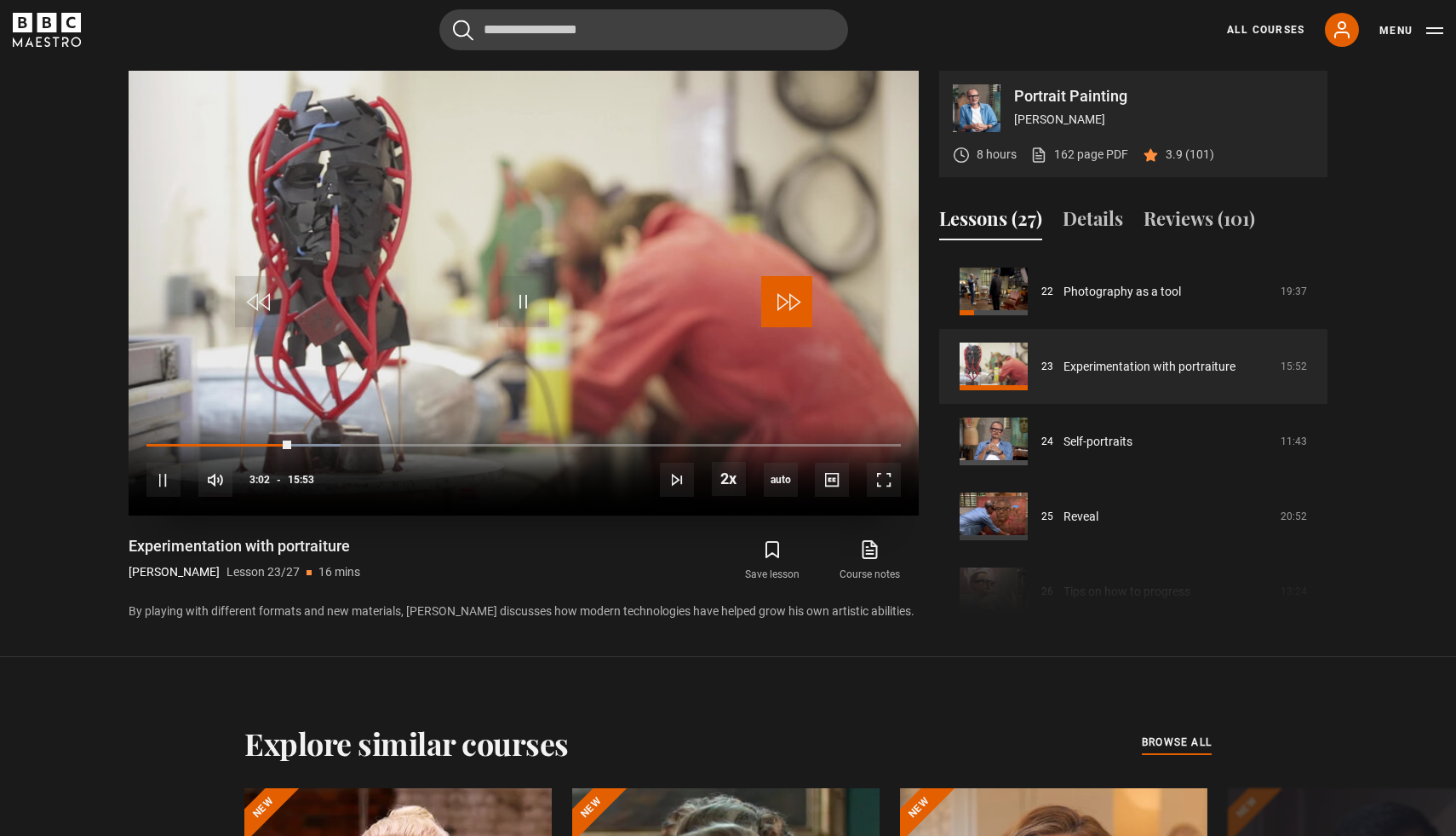
click at [782, 295] on span "Video Player" at bounding box center [787, 302] width 51 height 51
click at [164, 479] on span "Video Player" at bounding box center [164, 479] width 34 height 34
click at [259, 303] on span "Video Player" at bounding box center [261, 302] width 51 height 51
click at [516, 307] on span "Video Player" at bounding box center [524, 302] width 51 height 51
click at [523, 302] on span "Video Player" at bounding box center [524, 302] width 51 height 51
